Goal: Task Accomplishment & Management: Use online tool/utility

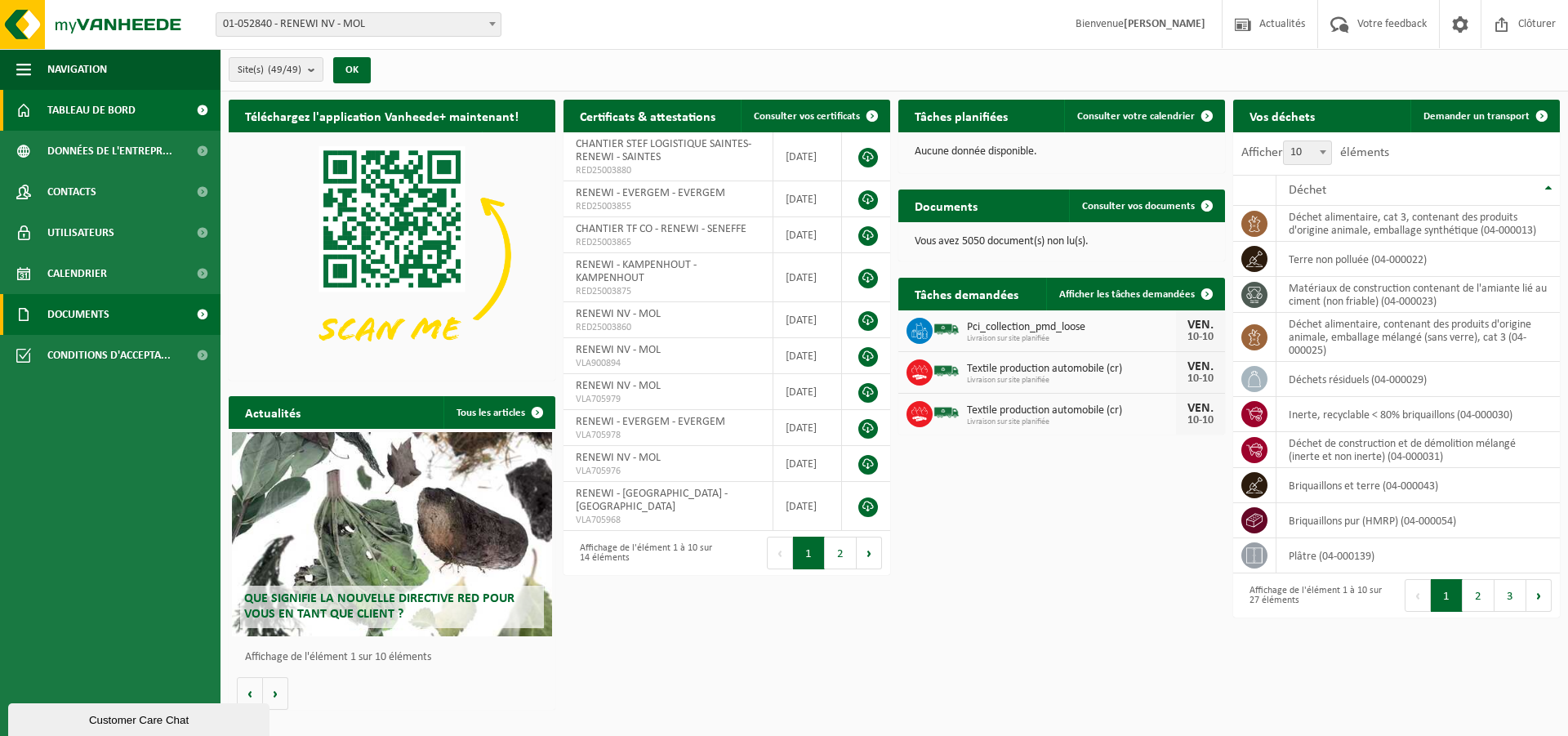
click at [45, 312] on link "Documents" at bounding box center [110, 314] width 220 height 41
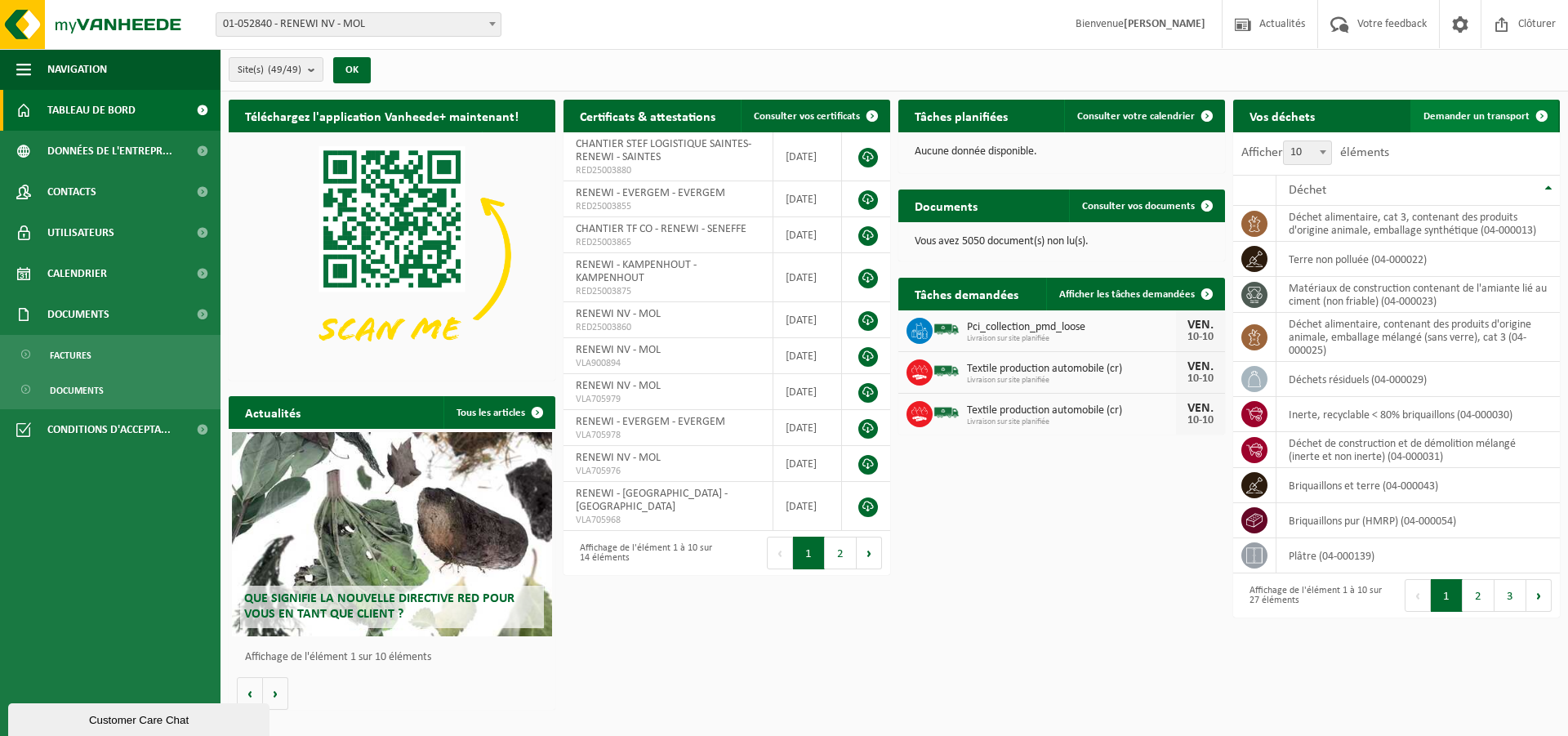
click at [1441, 115] on span "Demander un transport" at bounding box center [1476, 116] width 106 height 10
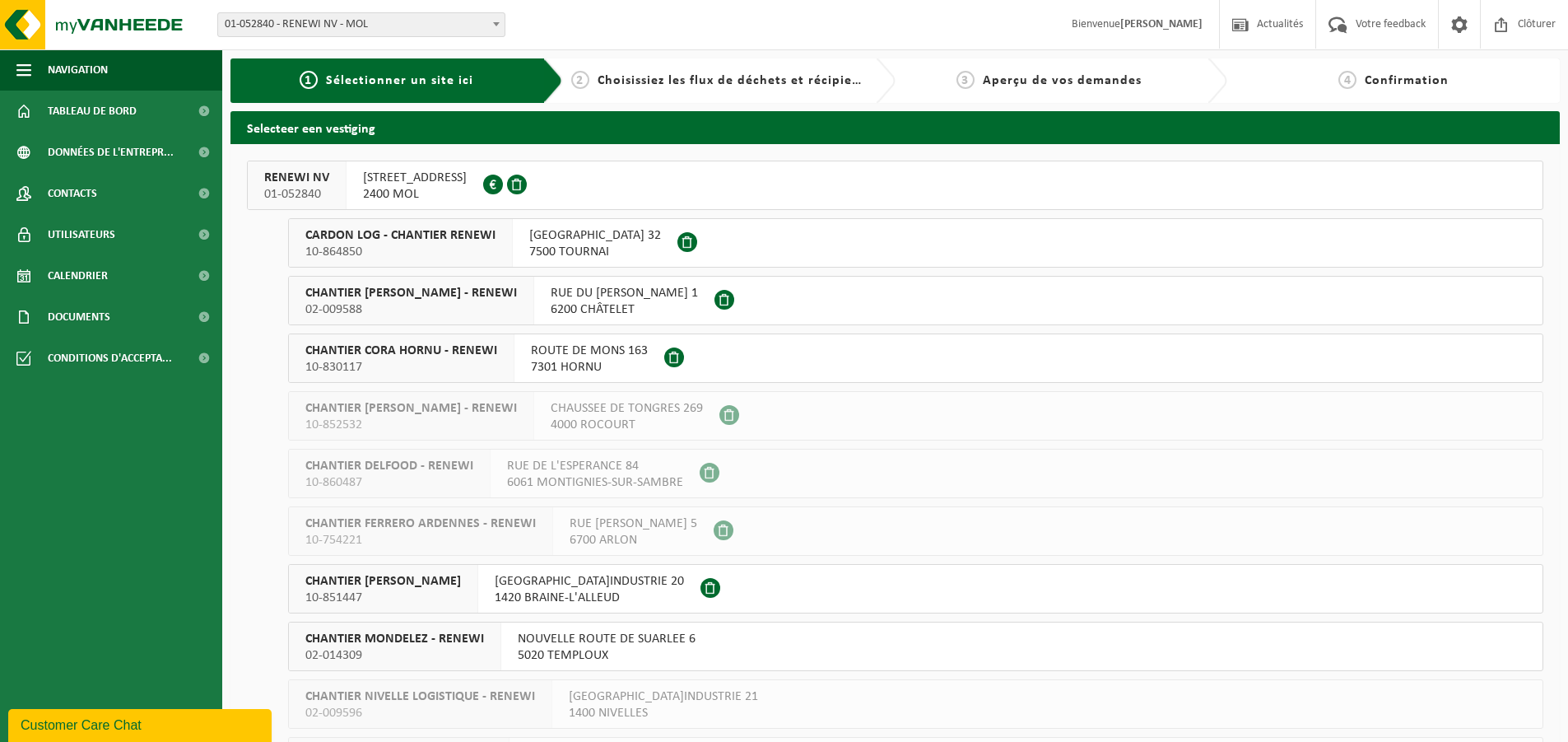
click at [473, 249] on span "10-864850" at bounding box center [401, 251] width 190 height 16
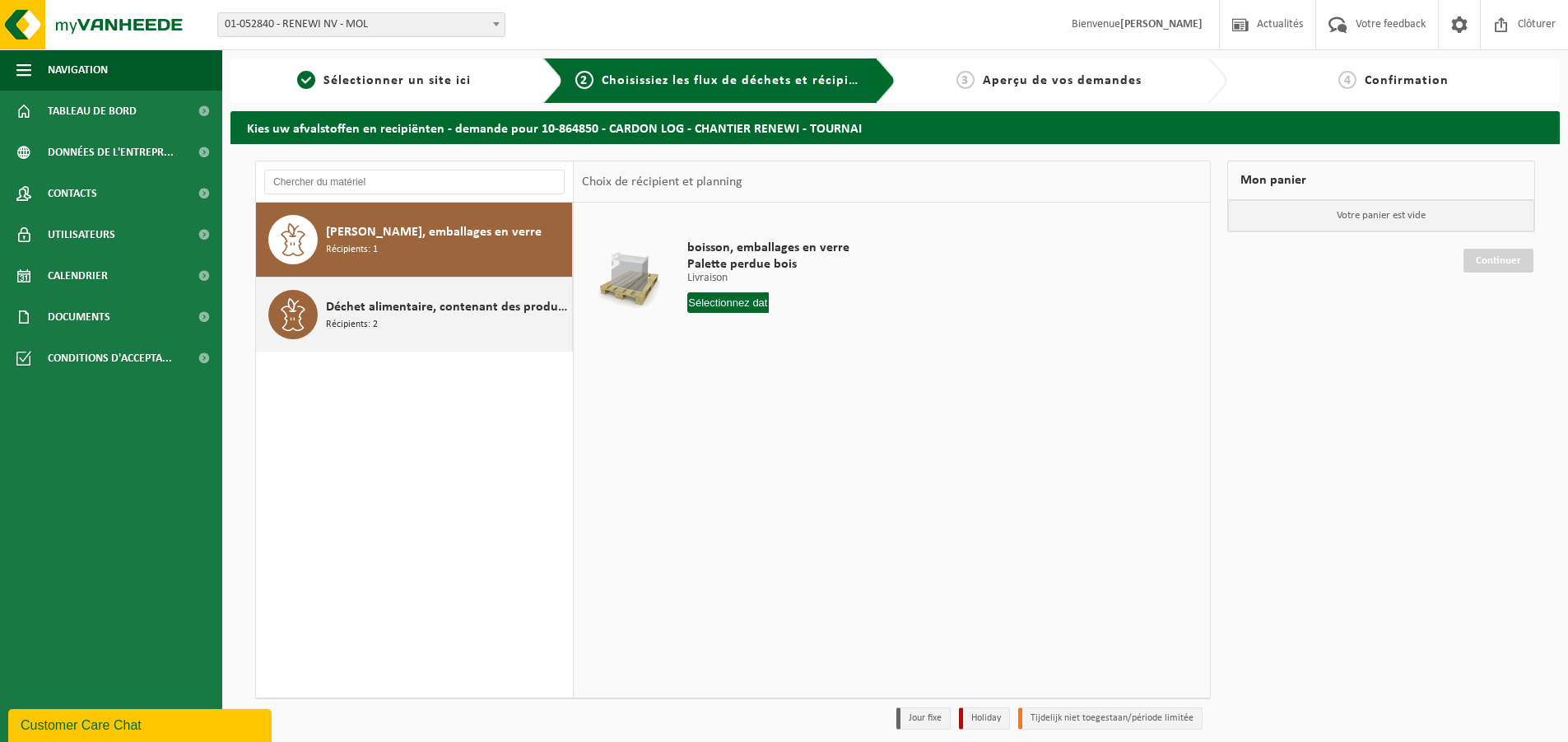
click at [472, 316] on span "Déchet alimentaire, contenant des produits d'origine animale, emballage mélangé…" at bounding box center [447, 307] width 242 height 20
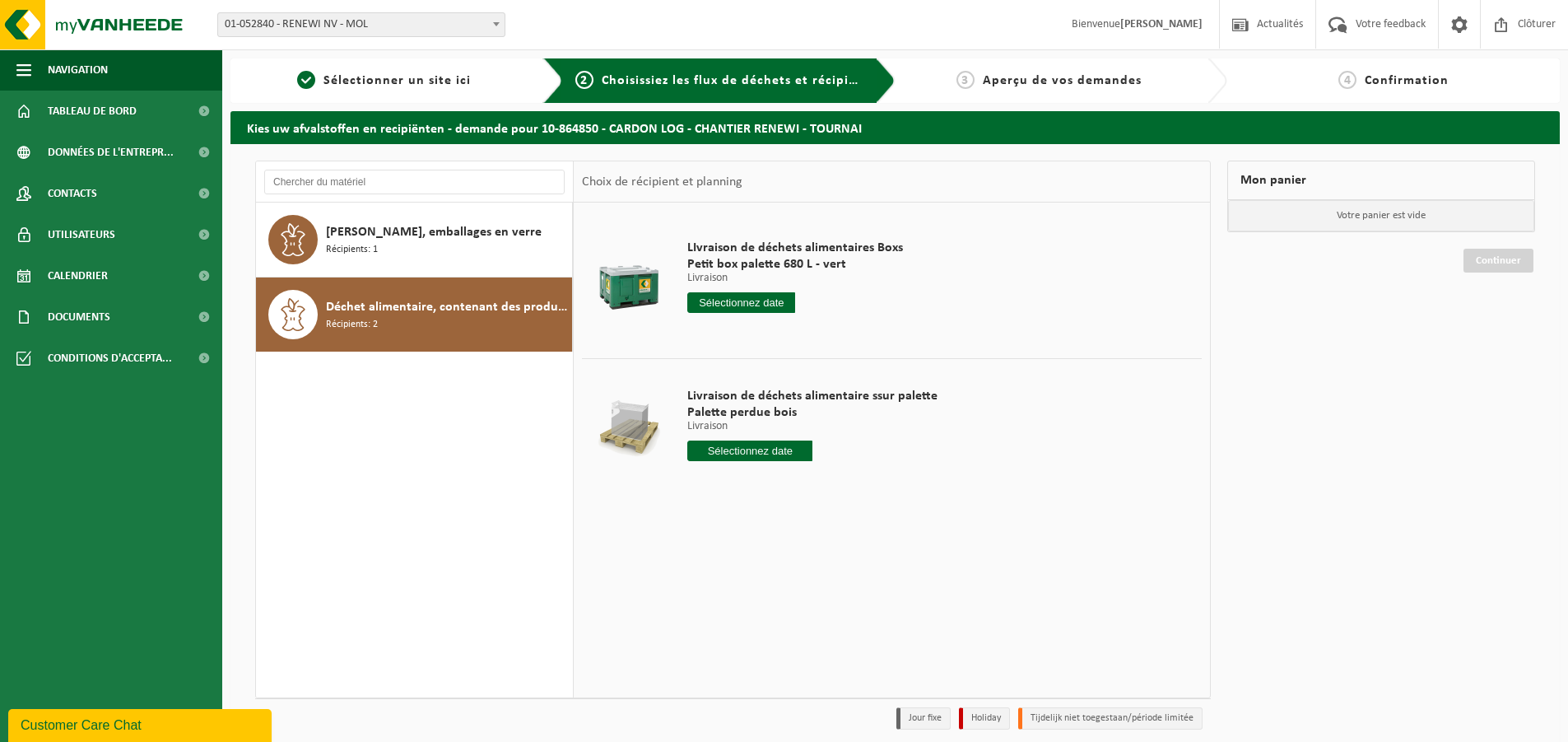
click at [734, 308] on input "text" at bounding box center [741, 303] width 108 height 21
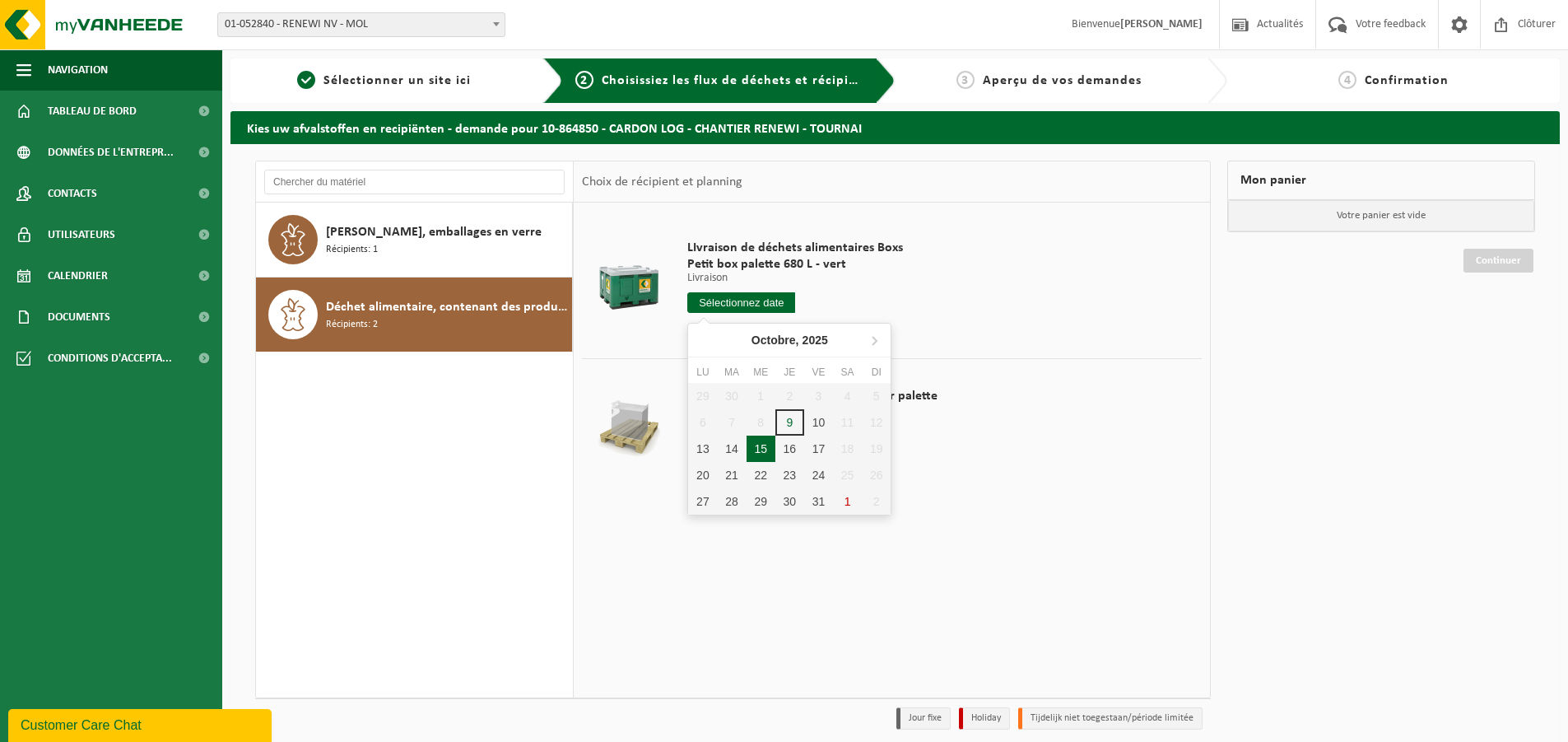
click at [756, 443] on div "15" at bounding box center [761, 449] width 29 height 27
type input "à partir de 2025-10-15"
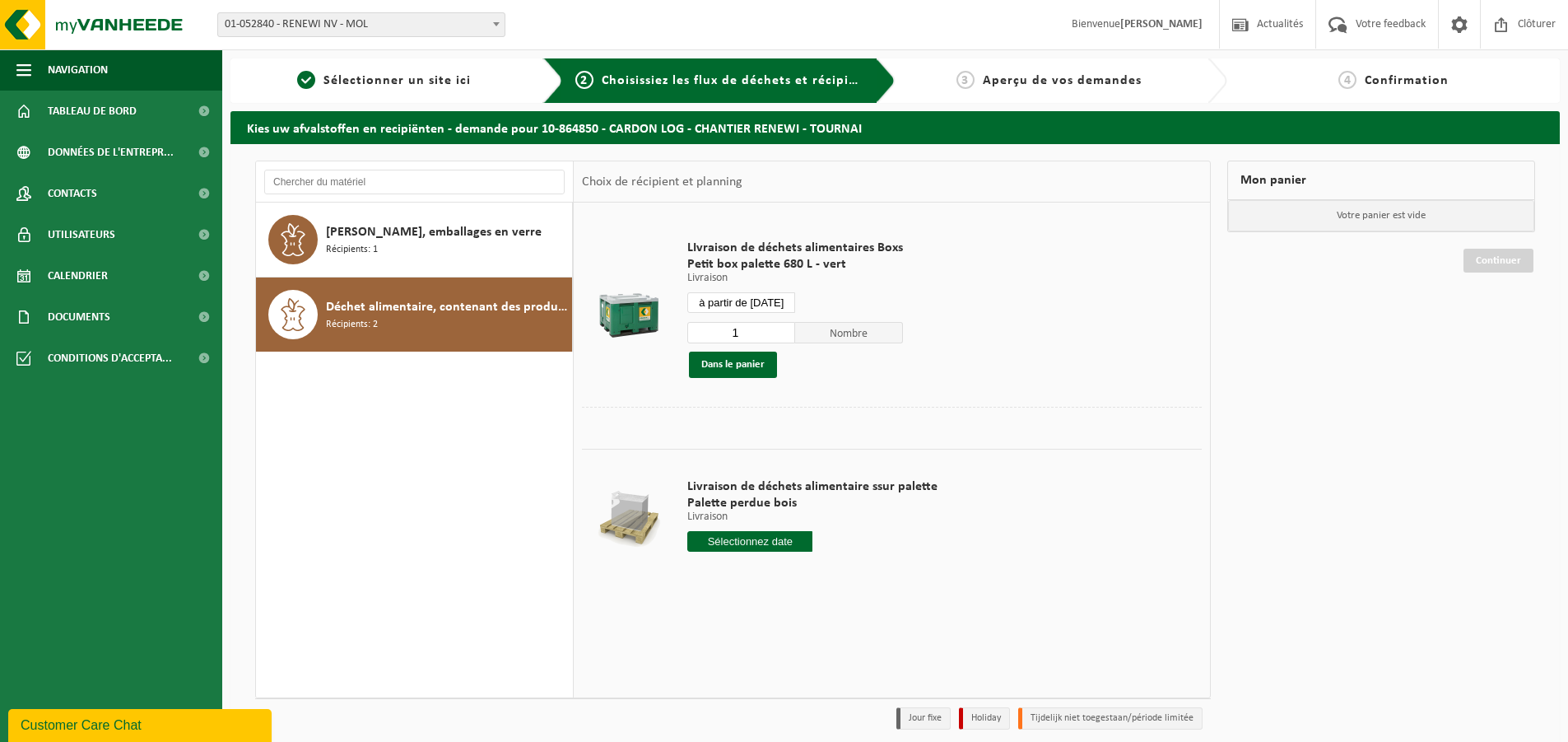
click at [751, 335] on input "1" at bounding box center [741, 332] width 108 height 21
type input "5"
click at [751, 369] on button "Dans le panier" at bounding box center [733, 365] width 89 height 27
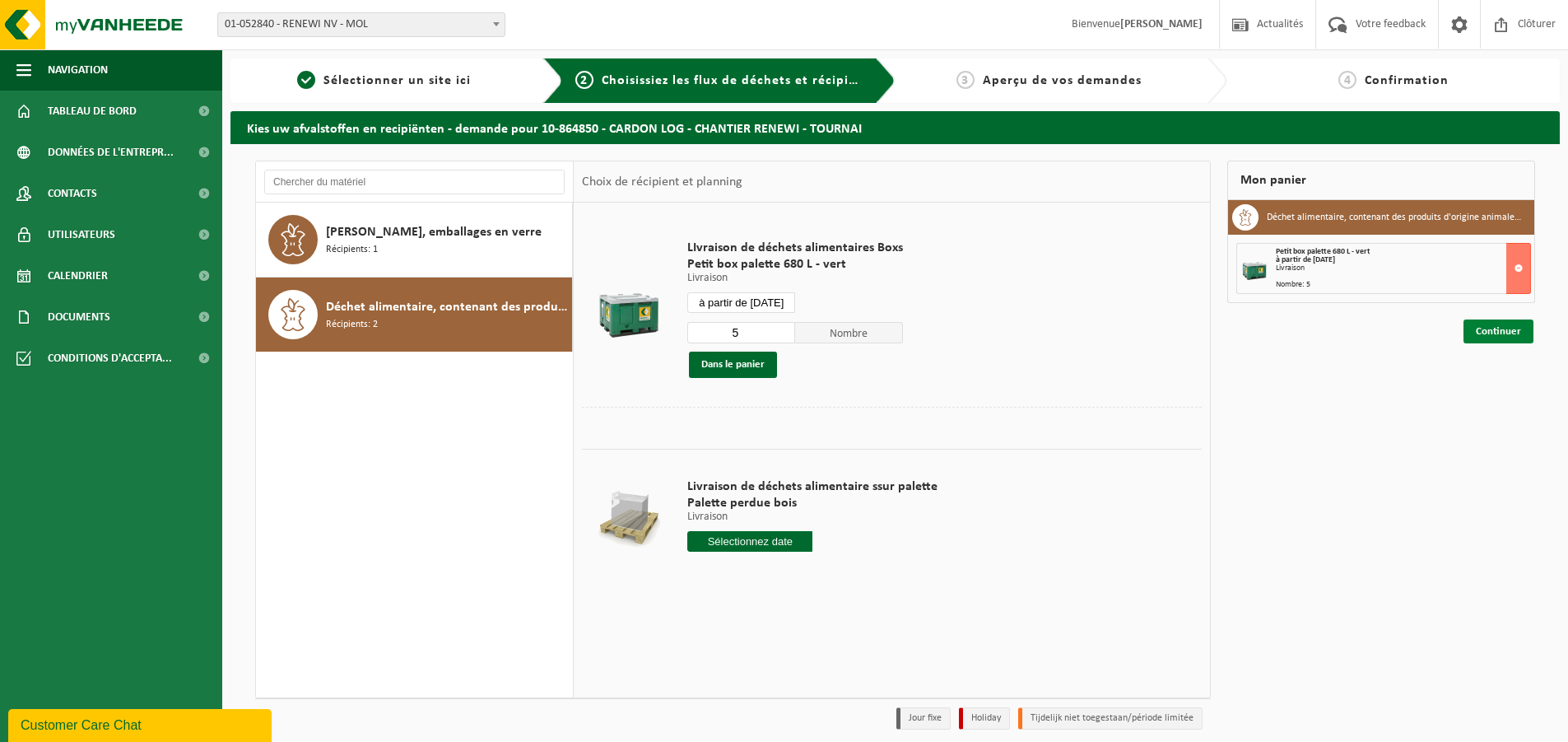
click at [1507, 335] on link "Continuer" at bounding box center [1499, 331] width 70 height 24
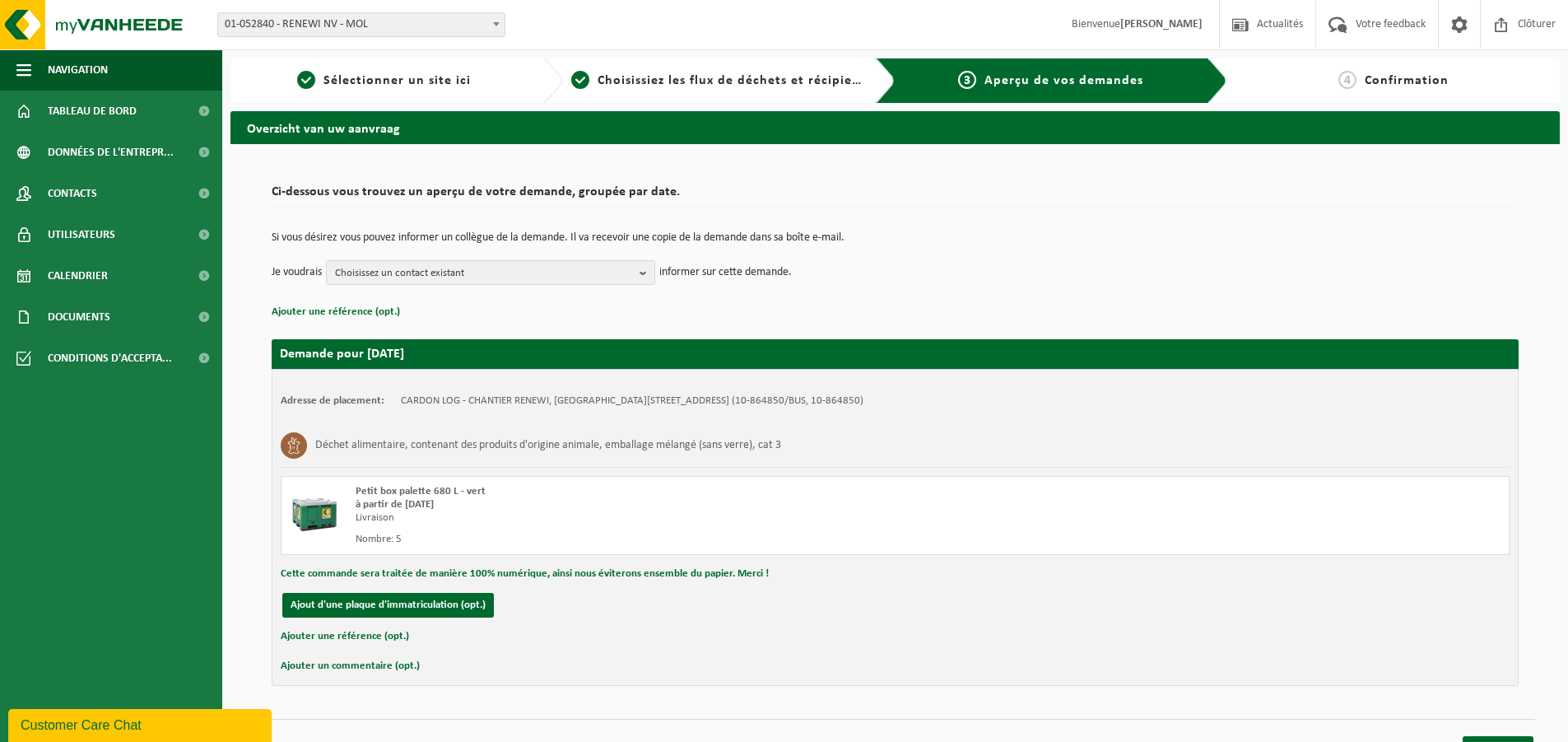
scroll to position [28, 0]
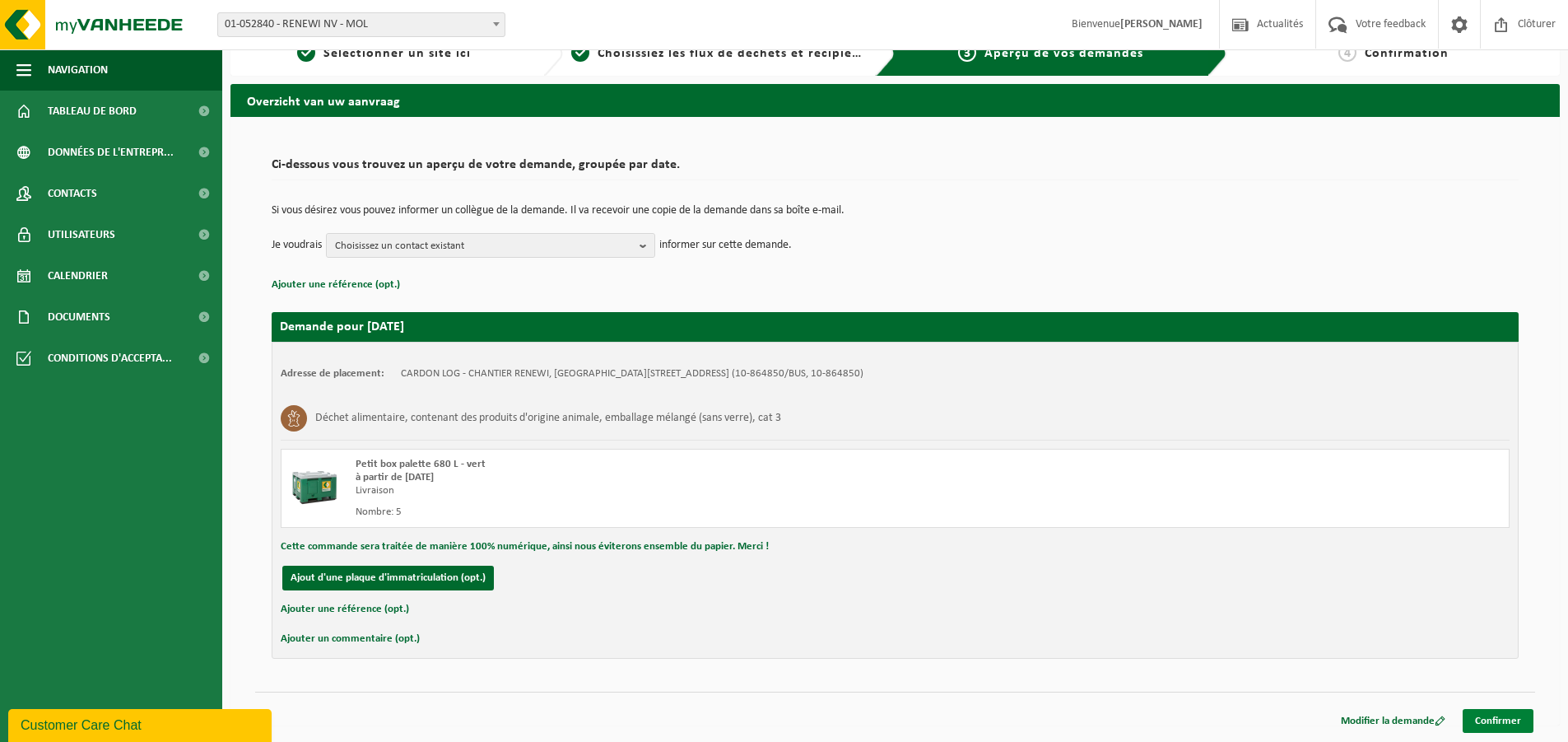
click at [1495, 719] on link "Confirmer" at bounding box center [1499, 721] width 70 height 24
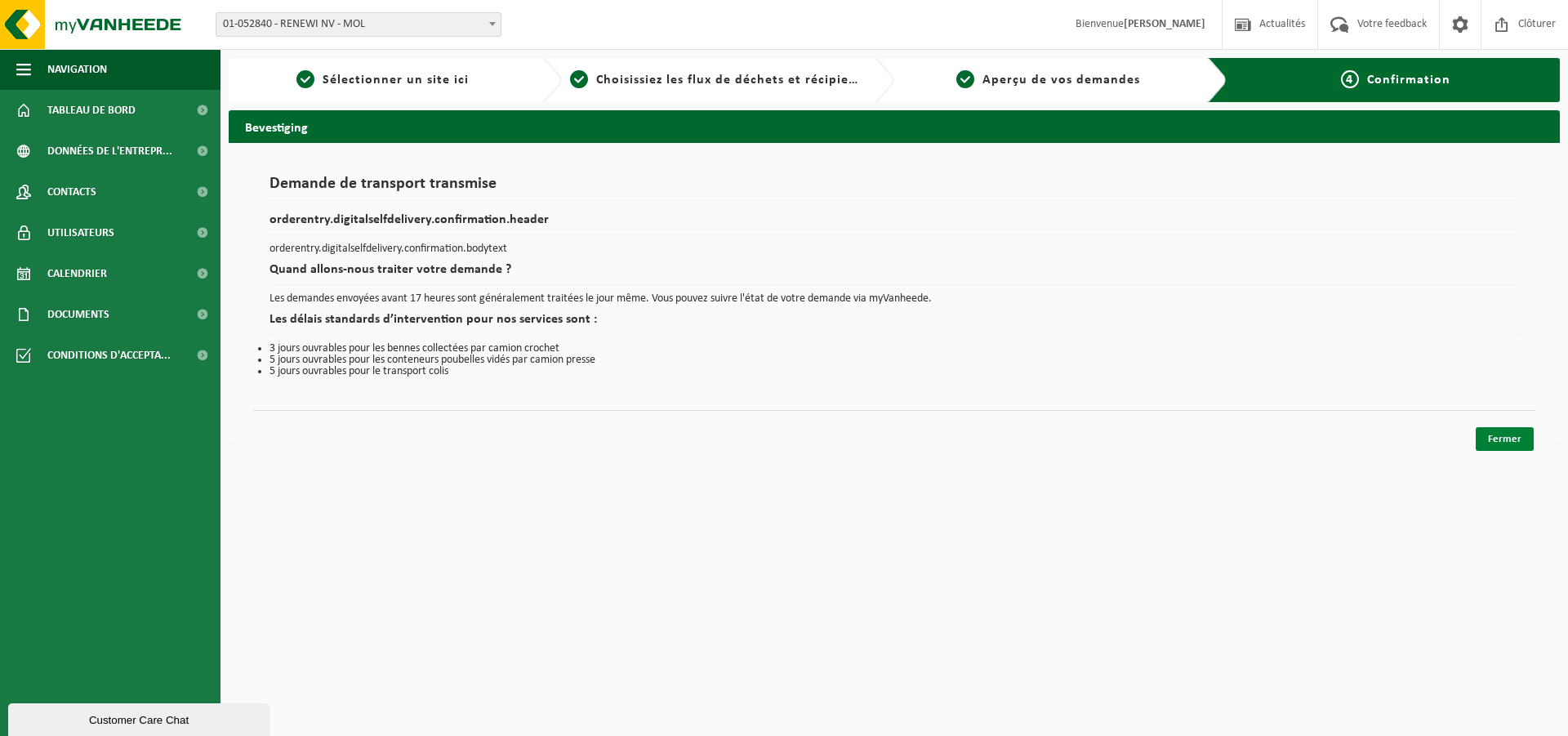
click at [1502, 436] on link "Fermer" at bounding box center [1505, 438] width 58 height 24
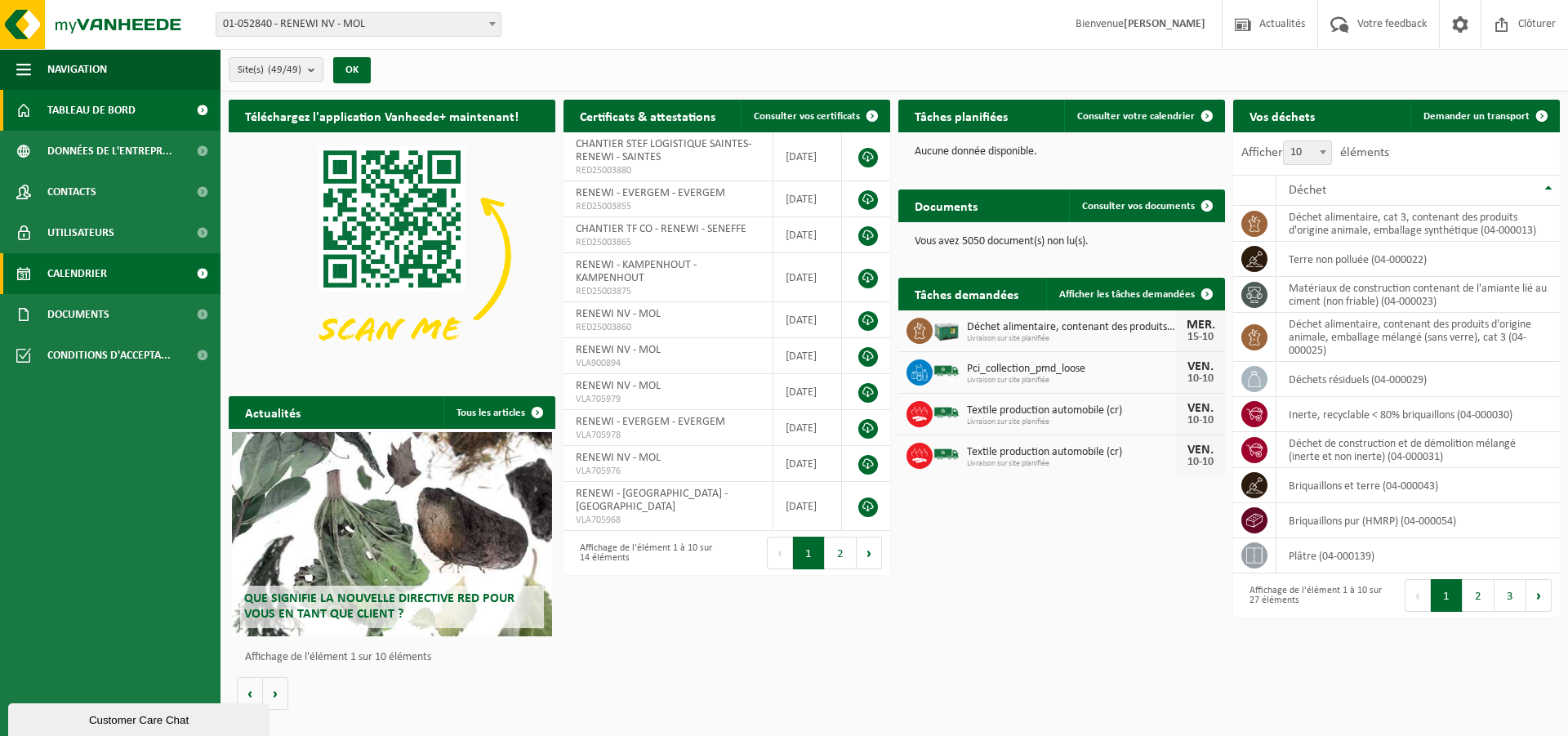
click at [94, 274] on span "Calendrier" at bounding box center [77, 273] width 60 height 41
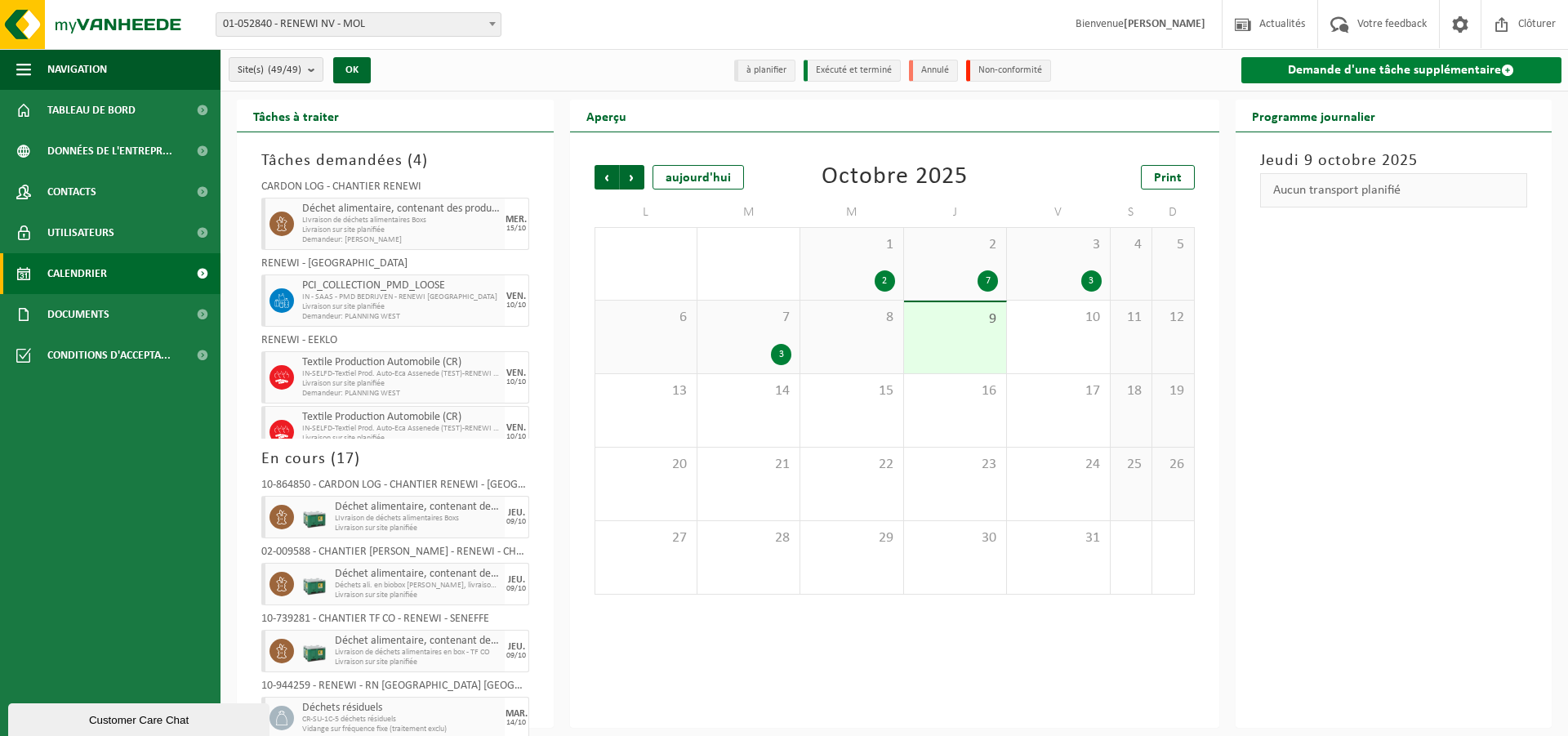
click at [1384, 64] on link "Demande d'une tâche supplémentaire" at bounding box center [1402, 71] width 321 height 26
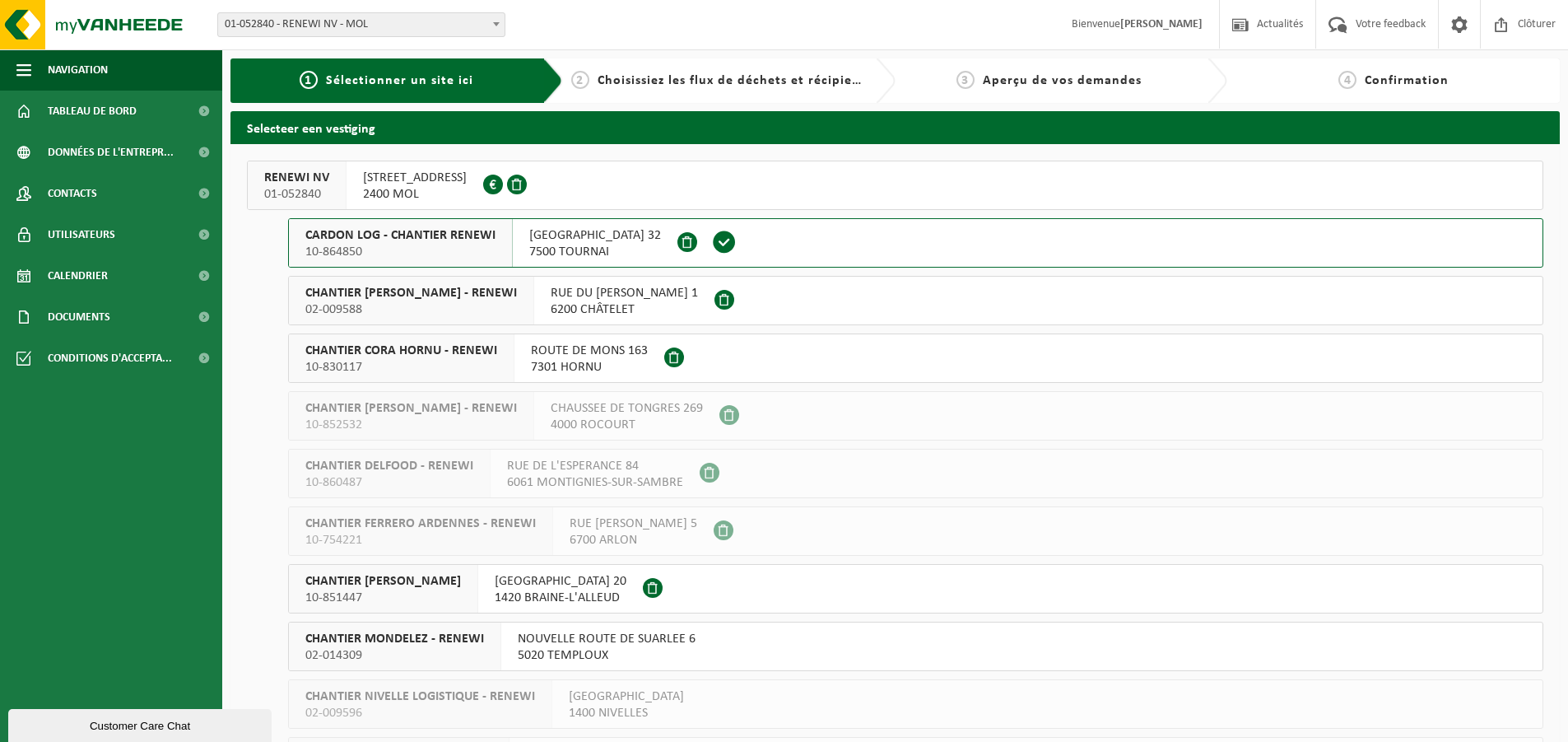
click at [429, 297] on span "CHANTIER [PERSON_NAME] - RENEWI" at bounding box center [411, 292] width 211 height 16
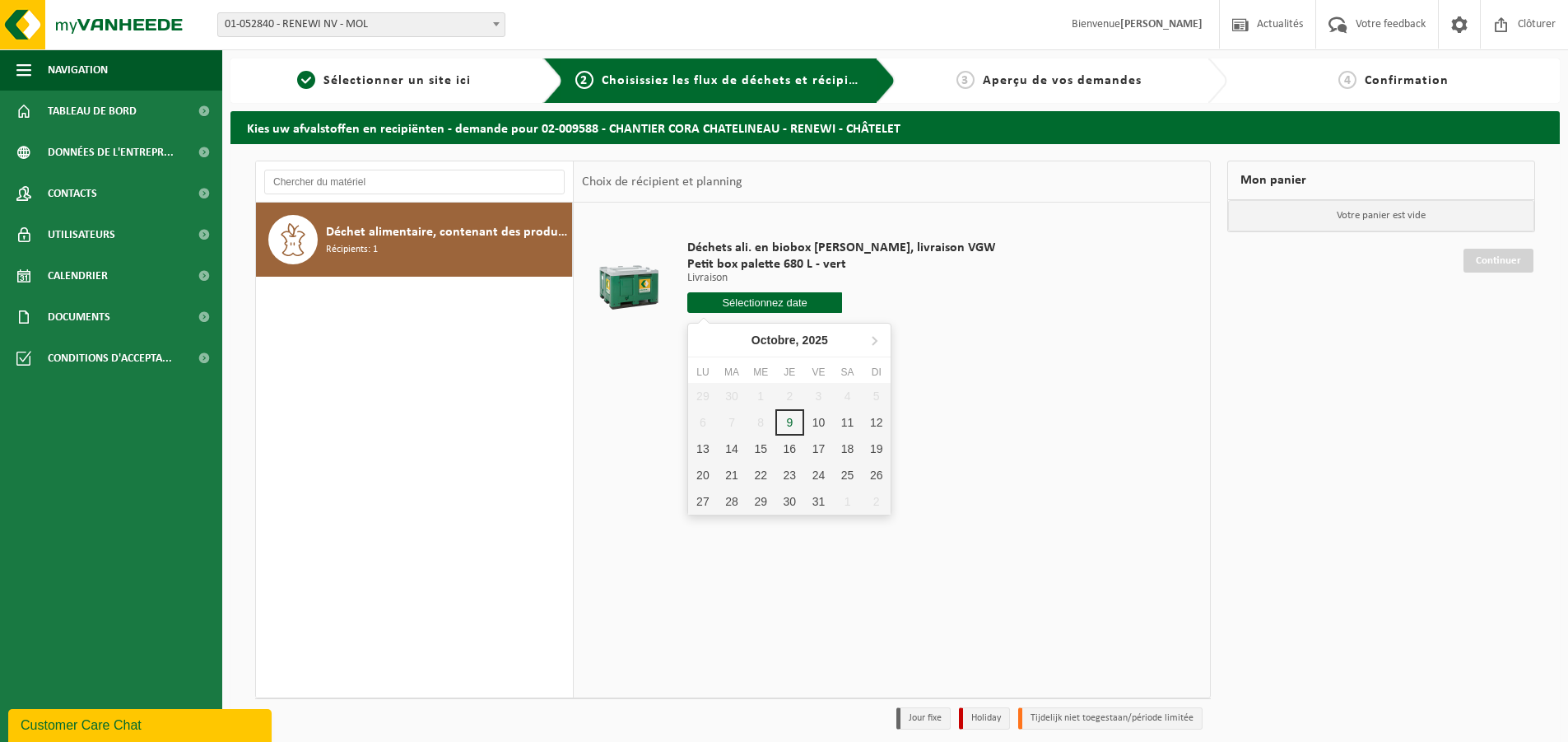
click at [806, 296] on input "text" at bounding box center [764, 303] width 155 height 21
click at [785, 446] on div "16" at bounding box center [790, 449] width 29 height 27
type input "à partir de 2025-10-16"
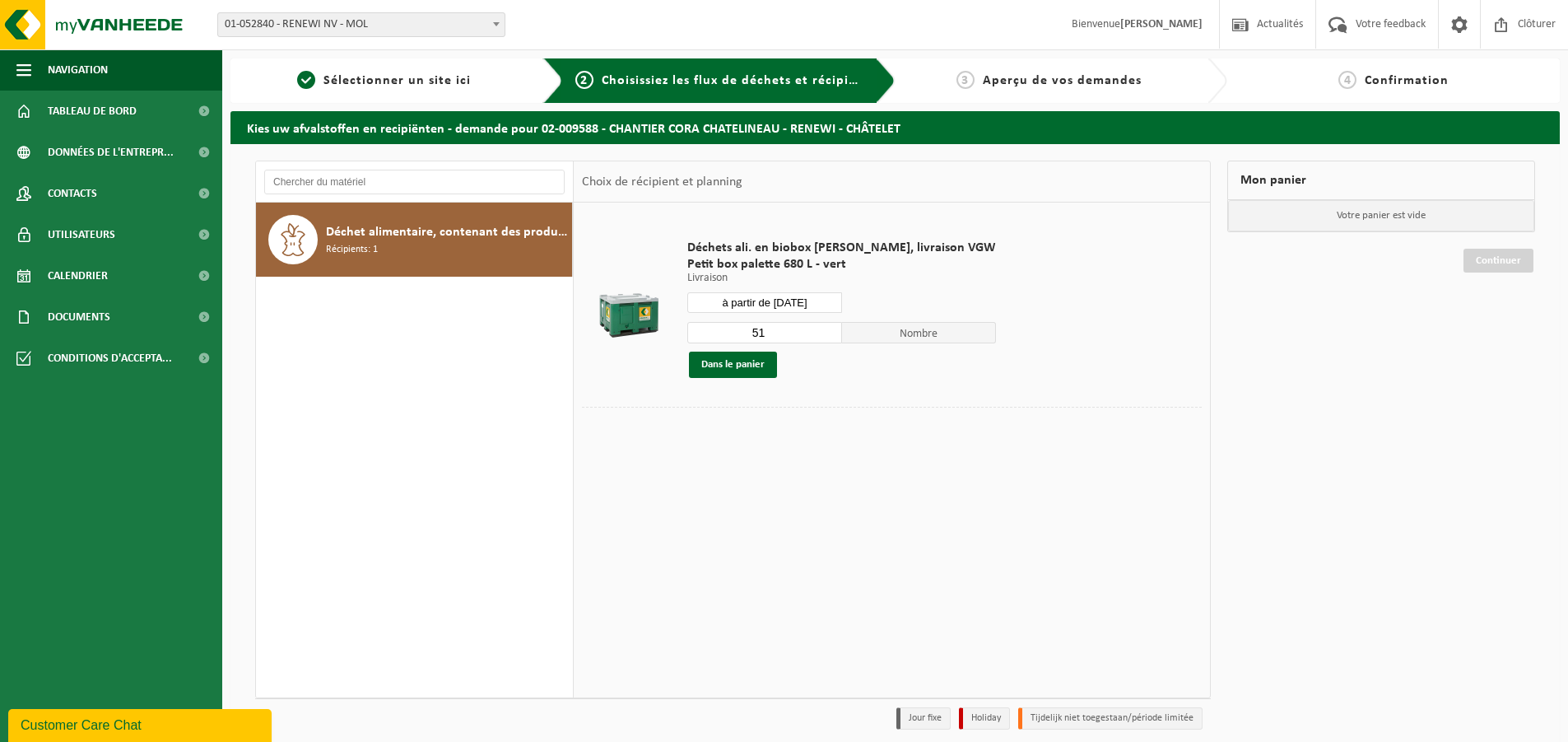
click at [780, 332] on input "51" at bounding box center [764, 332] width 155 height 21
type input "5"
type input "24"
click at [750, 361] on button "Dans le panier" at bounding box center [733, 365] width 89 height 27
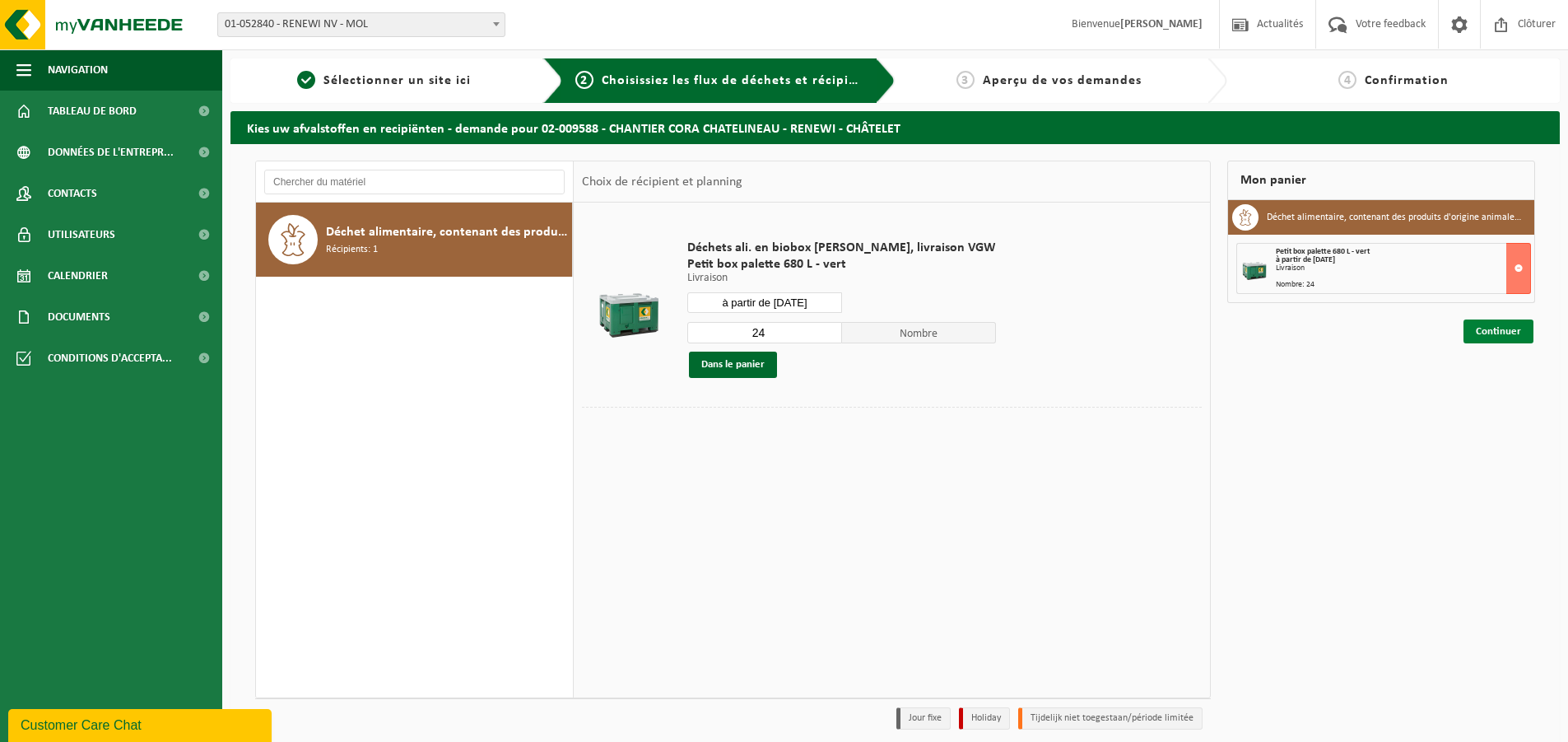
click at [1483, 333] on link "Continuer" at bounding box center [1499, 331] width 70 height 24
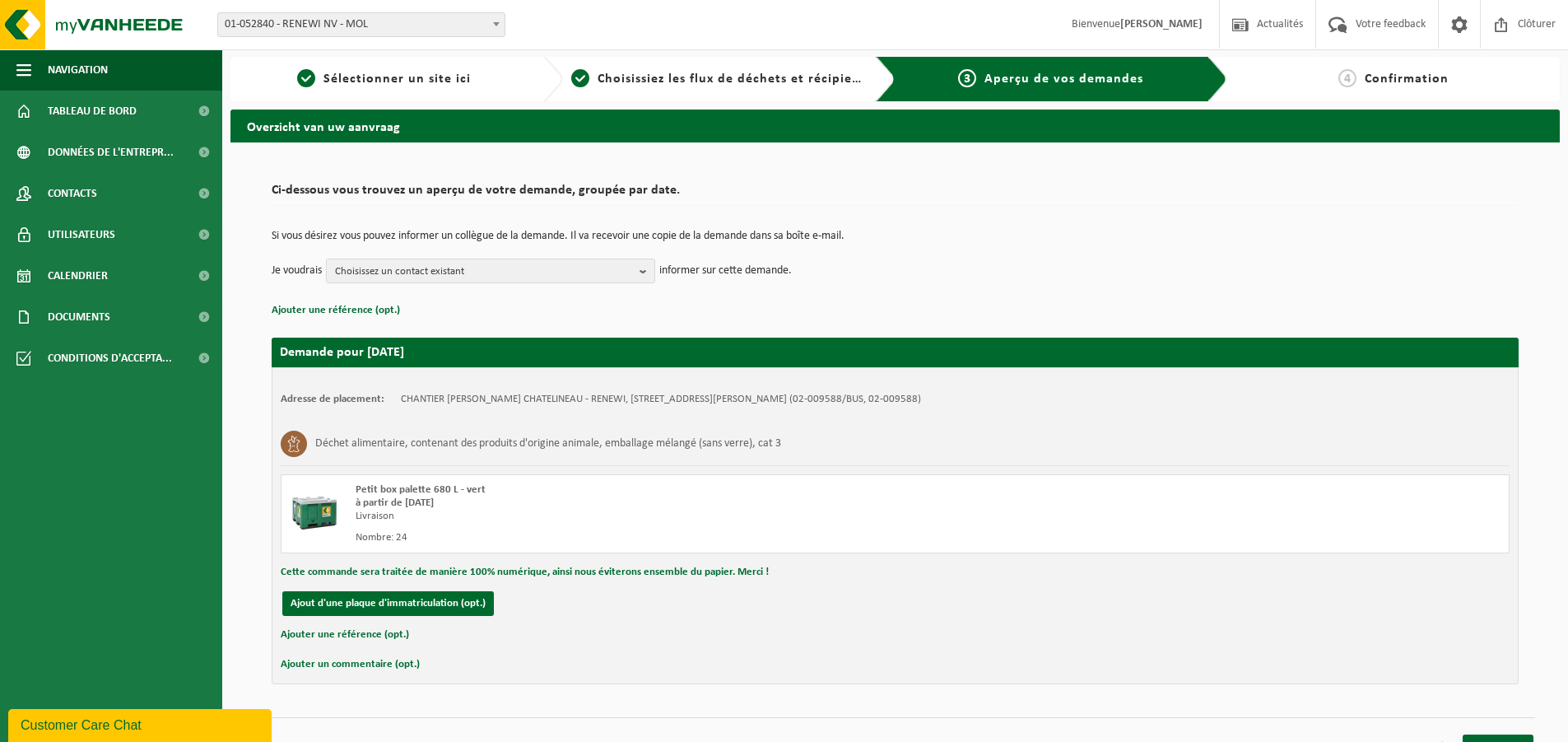
scroll to position [28, 0]
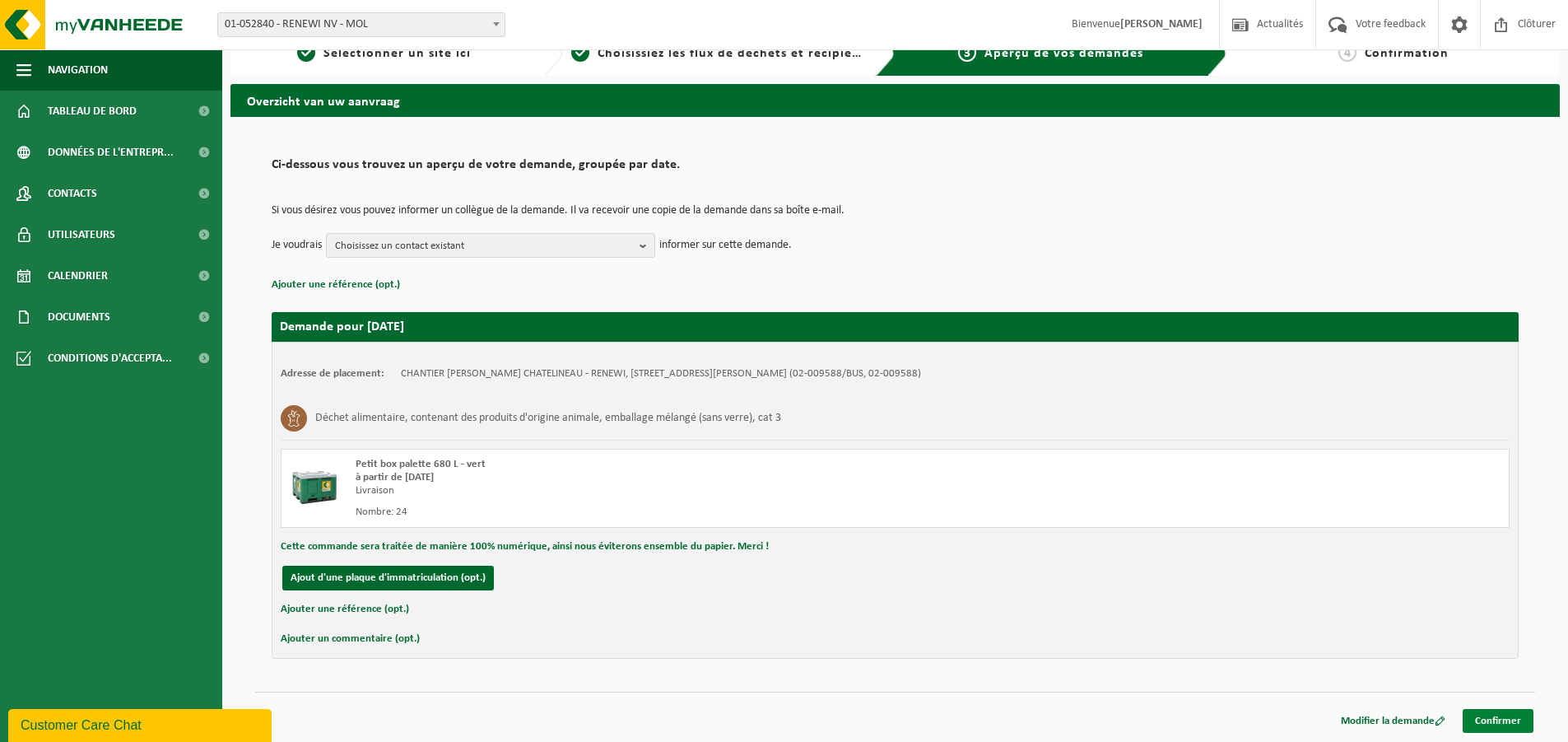
click at [1488, 710] on link "Confirmer" at bounding box center [1499, 721] width 70 height 24
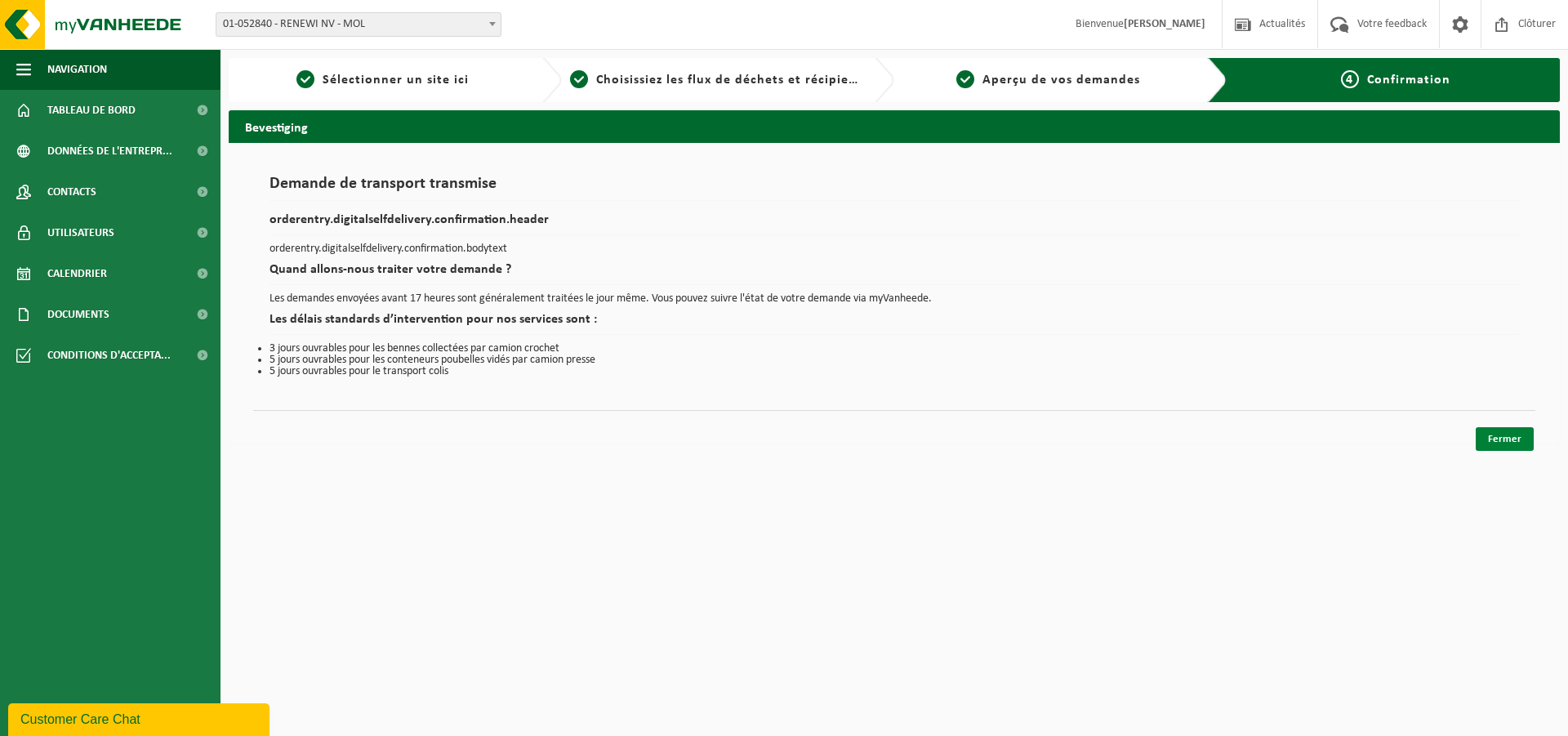
click at [1495, 444] on link "Fermer" at bounding box center [1505, 438] width 58 height 24
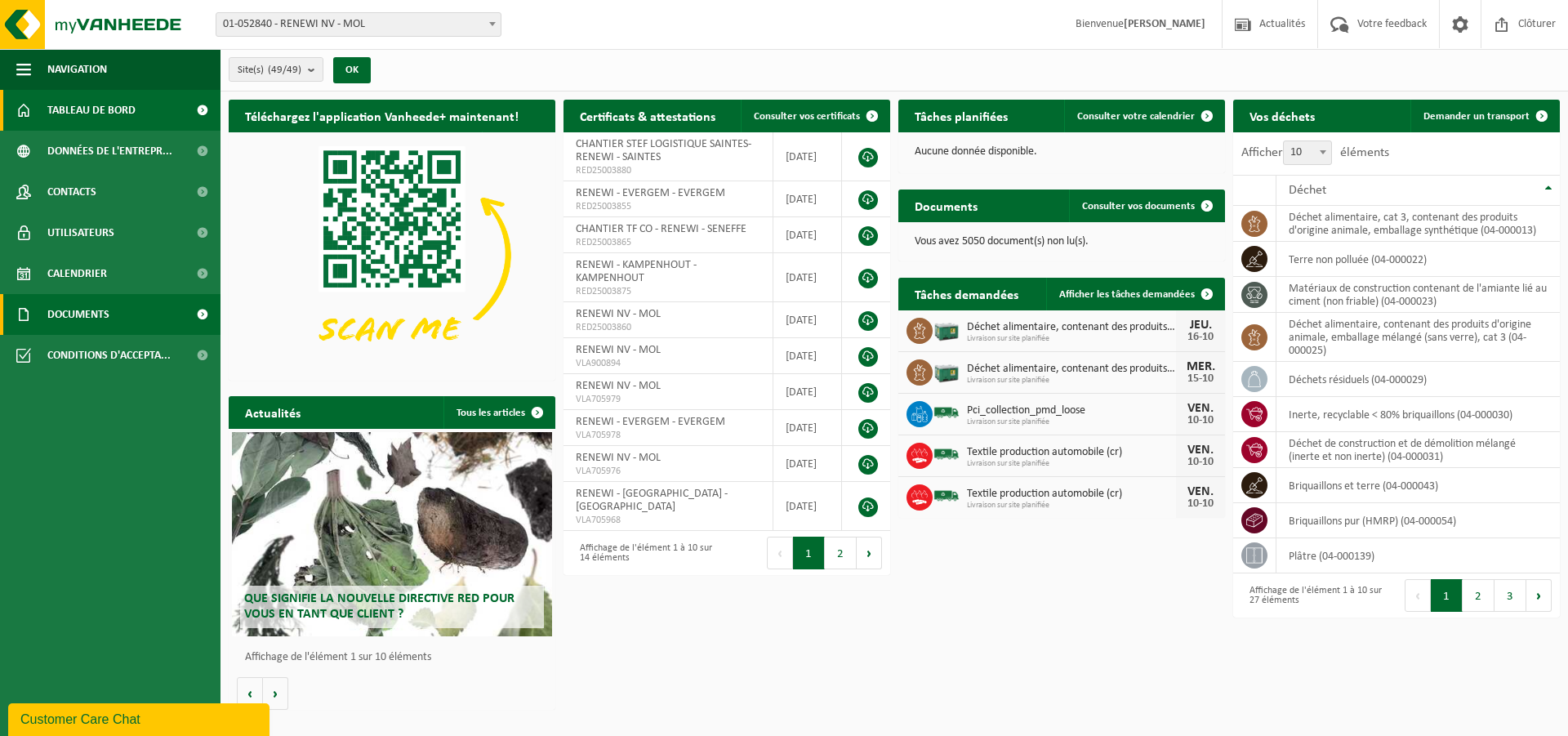
click at [108, 298] on span "Documents" at bounding box center [78, 314] width 62 height 41
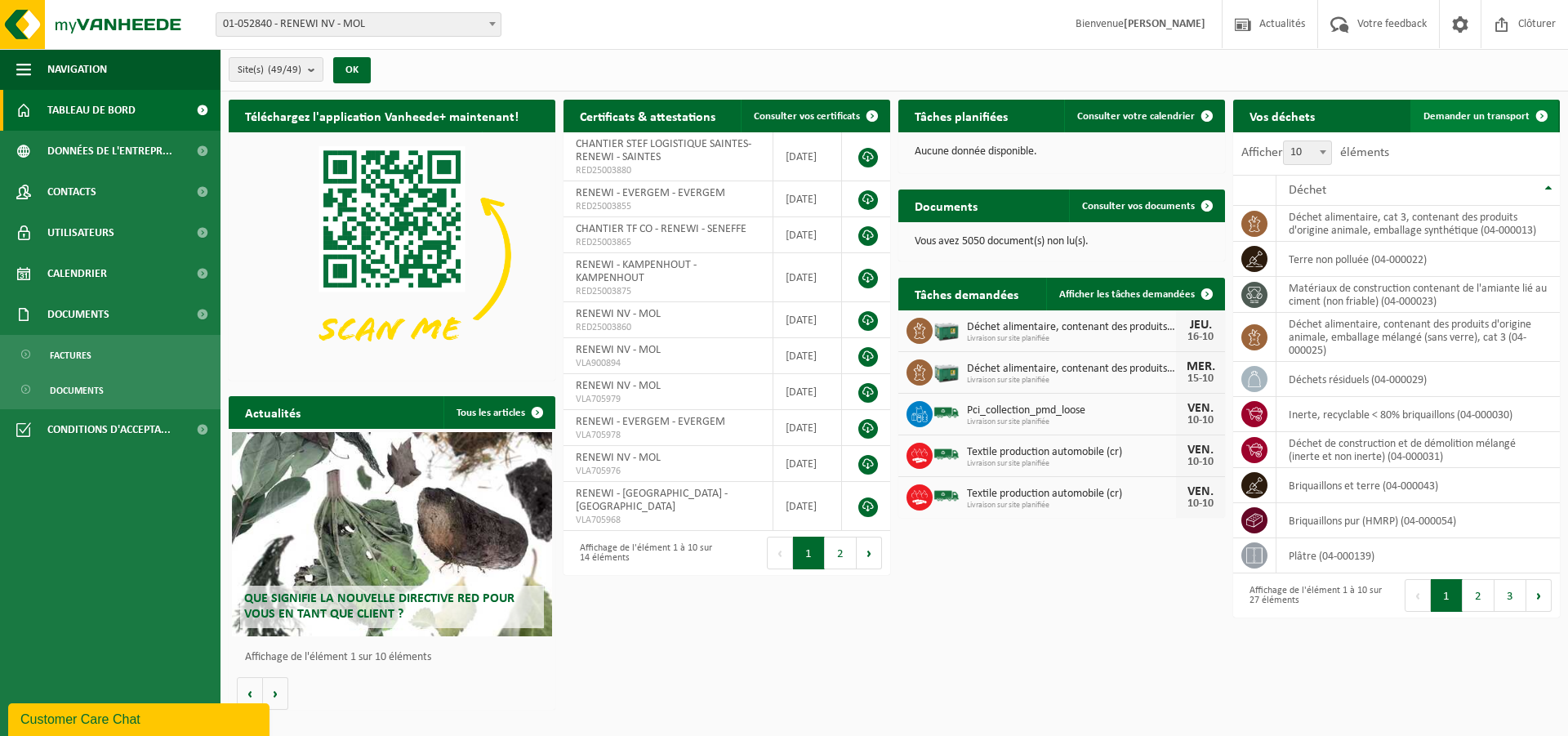
click at [1505, 113] on span "Demander un transport" at bounding box center [1476, 116] width 106 height 10
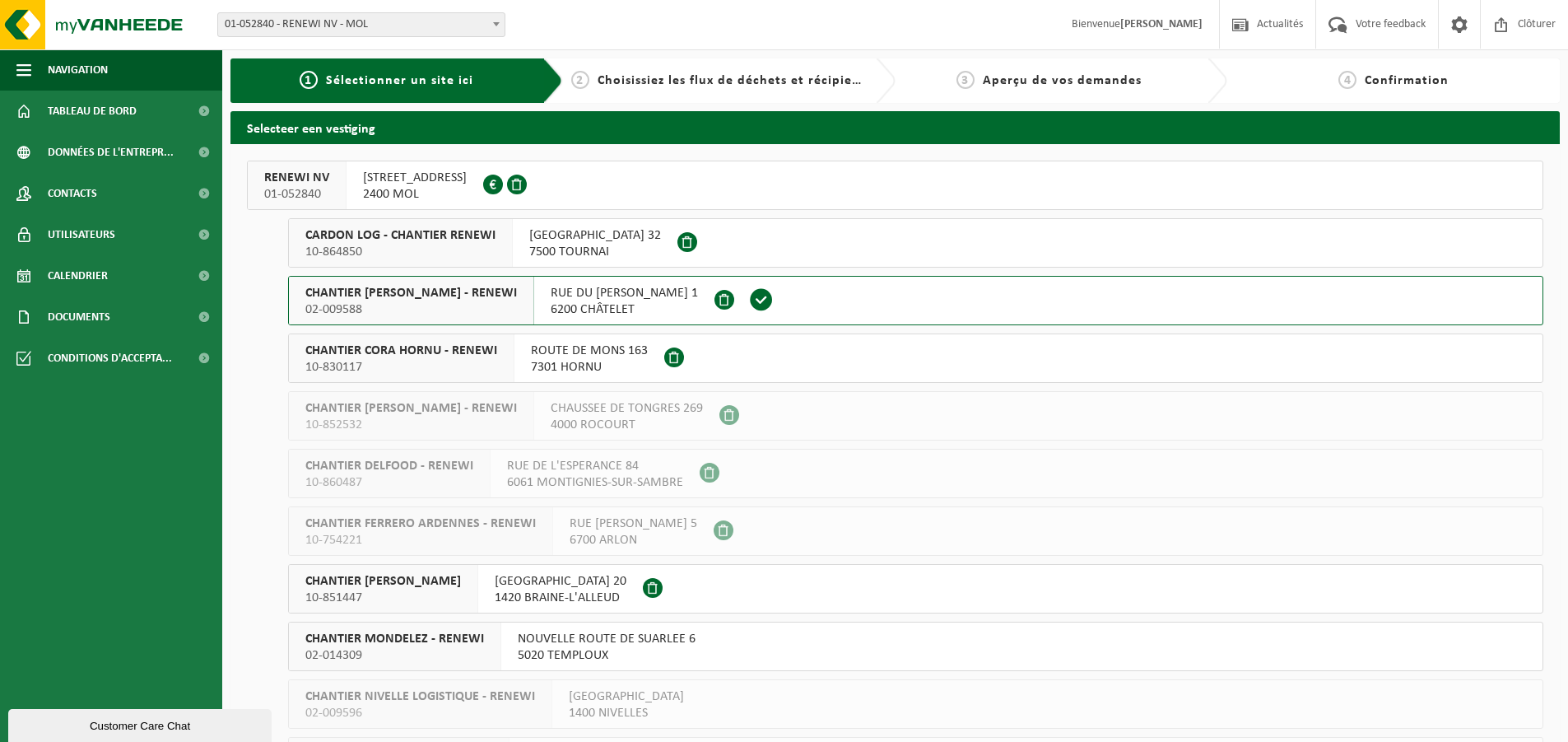
click at [447, 357] on span "CHANTIER CORA HORNU - RENEWI" at bounding box center [401, 351] width 191 height 16
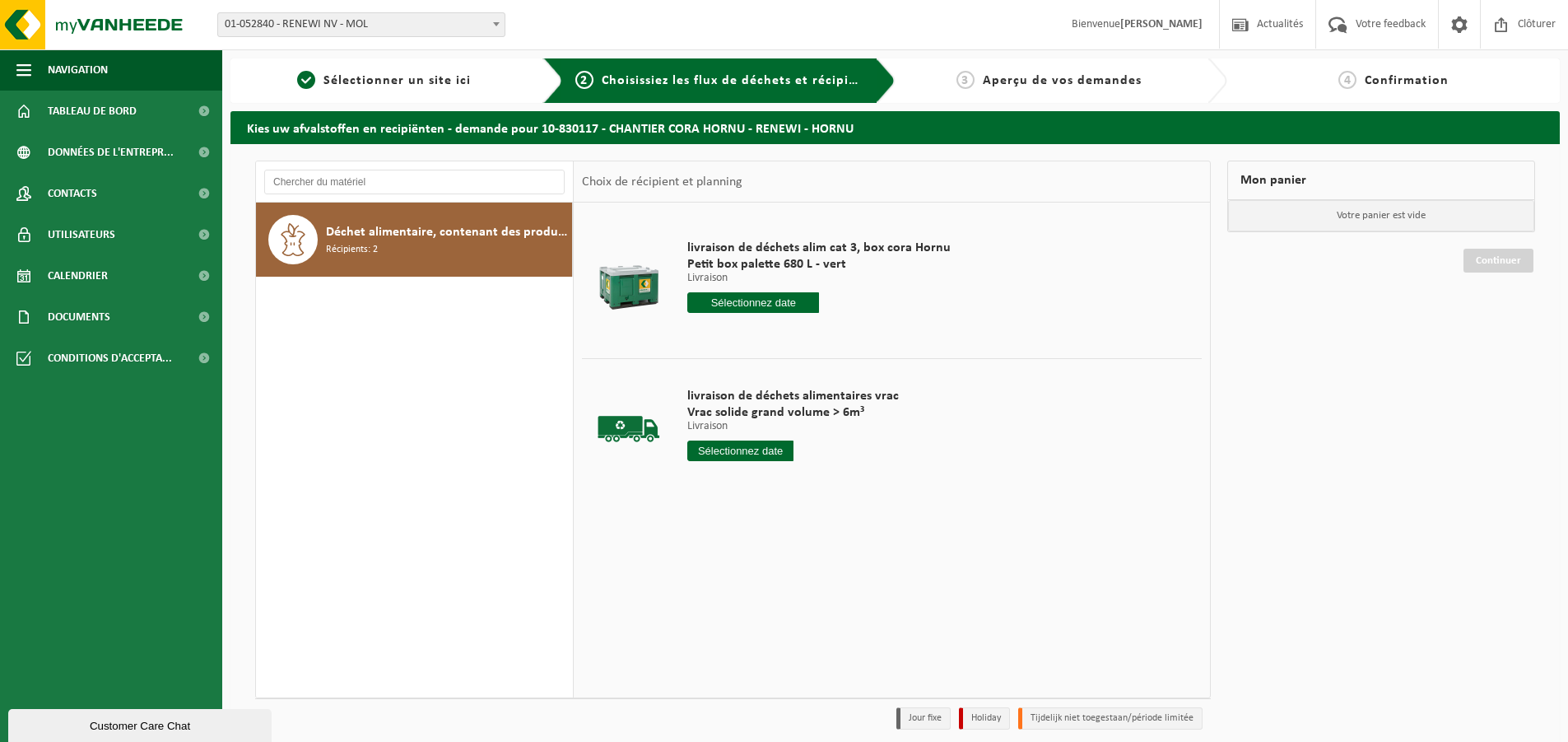
click at [725, 299] on input "text" at bounding box center [753, 303] width 131 height 21
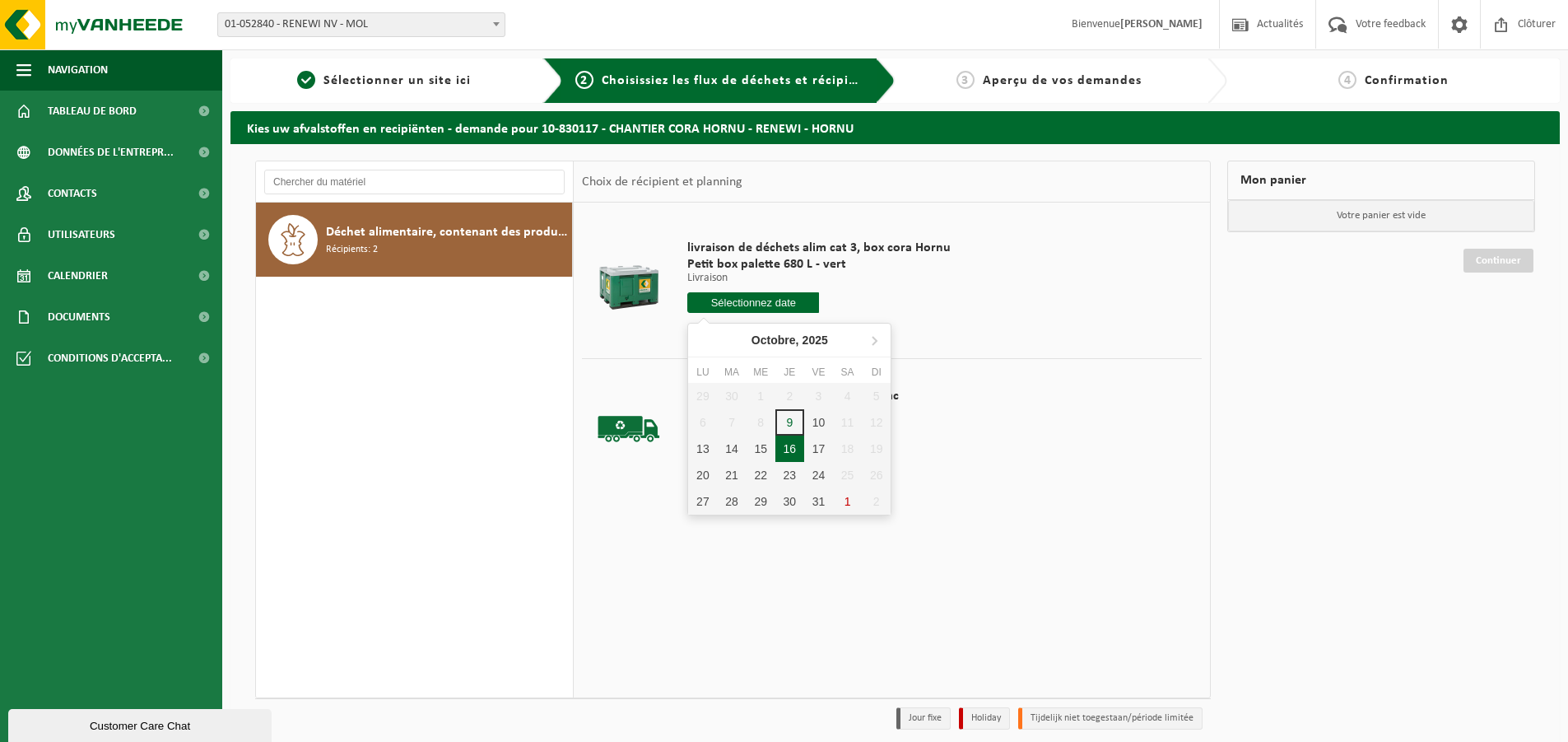
click at [793, 443] on div "16" at bounding box center [790, 449] width 29 height 27
type input "à partir de [DATE]"
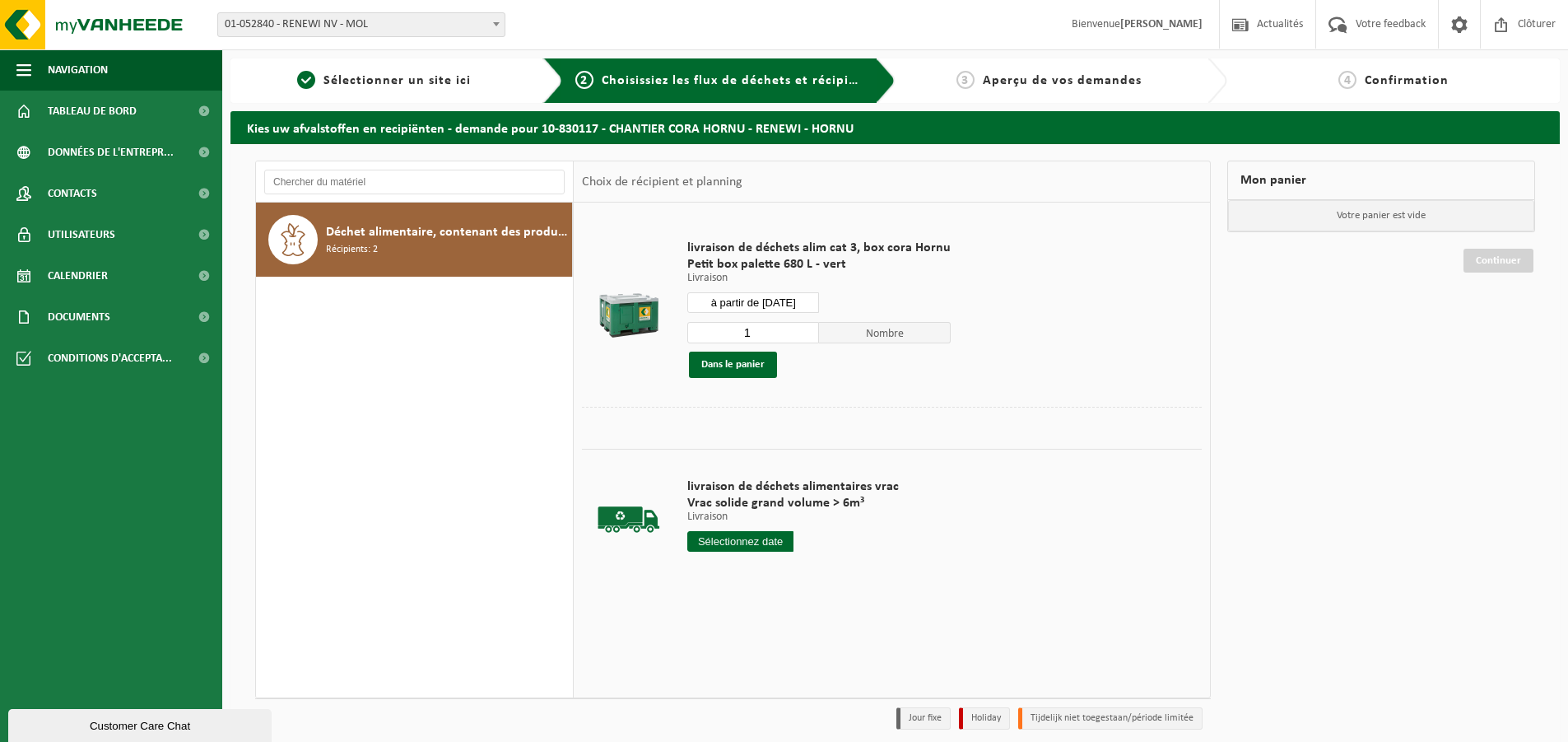
click at [762, 330] on input "1" at bounding box center [753, 332] width 131 height 21
type input "20"
click at [764, 368] on button "Dans le panier" at bounding box center [733, 365] width 89 height 27
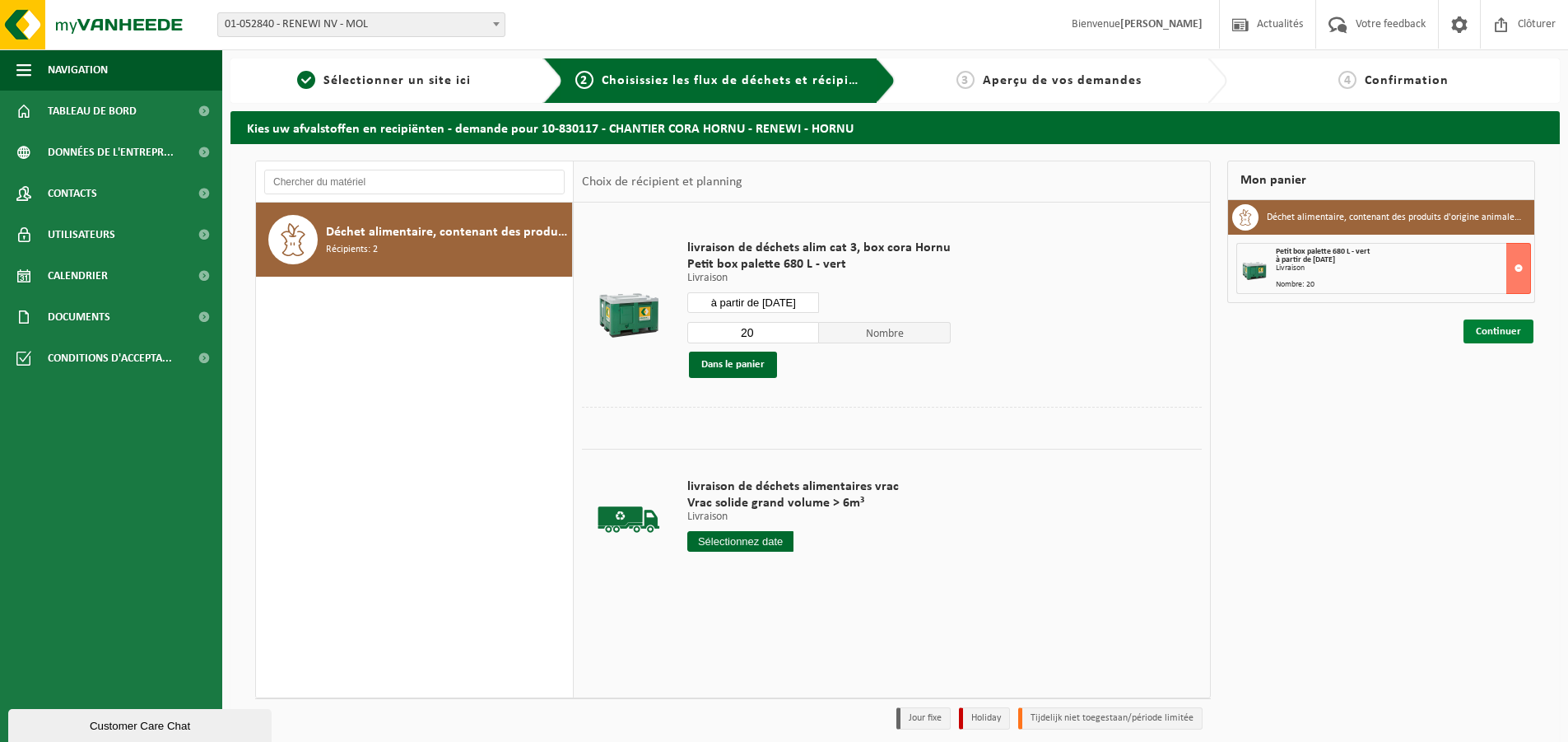
click at [1496, 337] on link "Continuer" at bounding box center [1499, 331] width 70 height 24
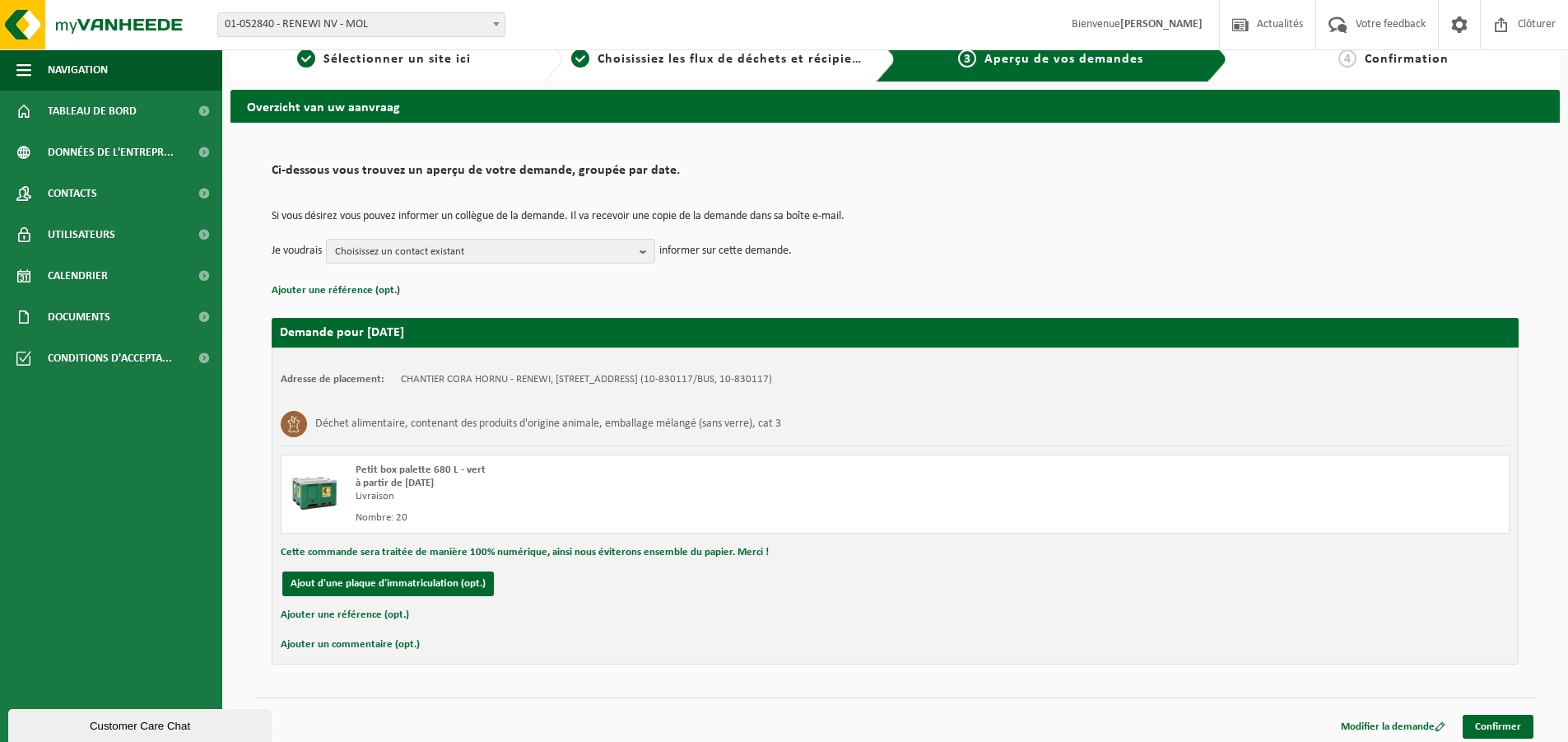
scroll to position [28, 0]
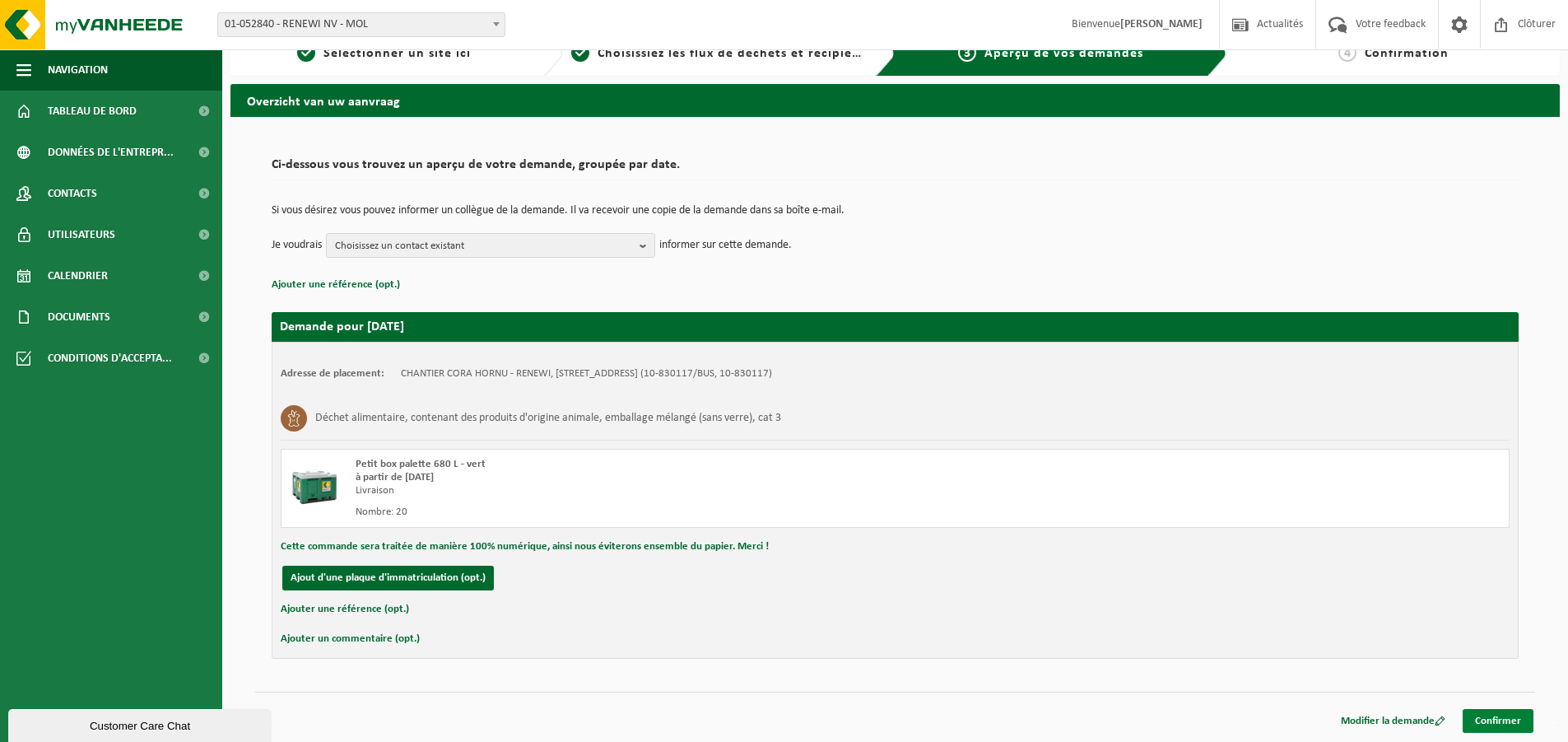
click at [1499, 727] on link "Confirmer" at bounding box center [1499, 721] width 70 height 24
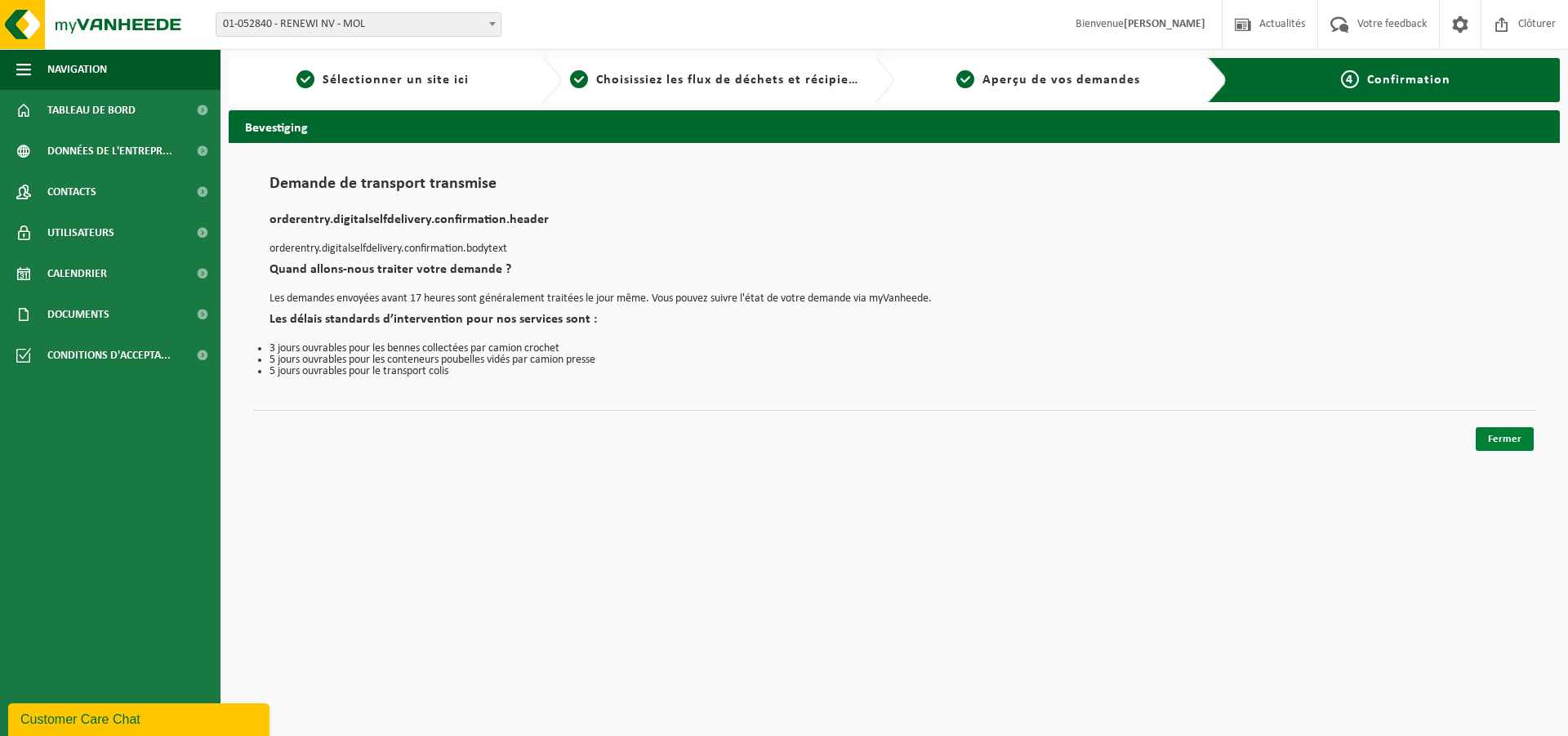
click at [1489, 436] on link "Fermer" at bounding box center [1505, 438] width 58 height 24
